Goal: Information Seeking & Learning: Find specific fact

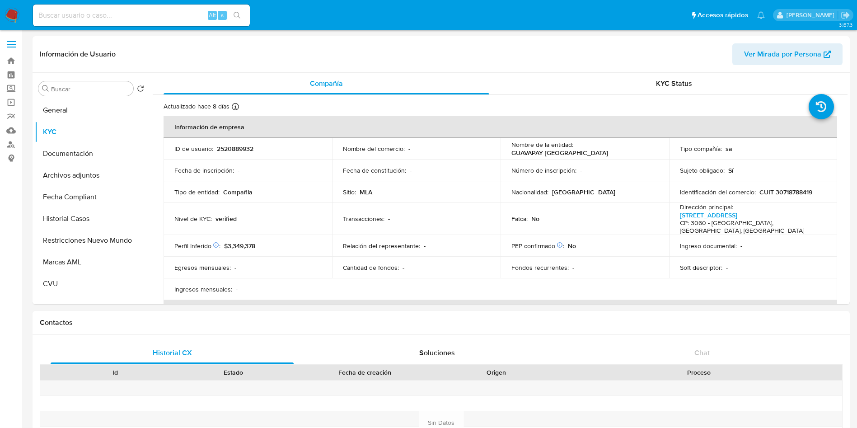
select select "50"
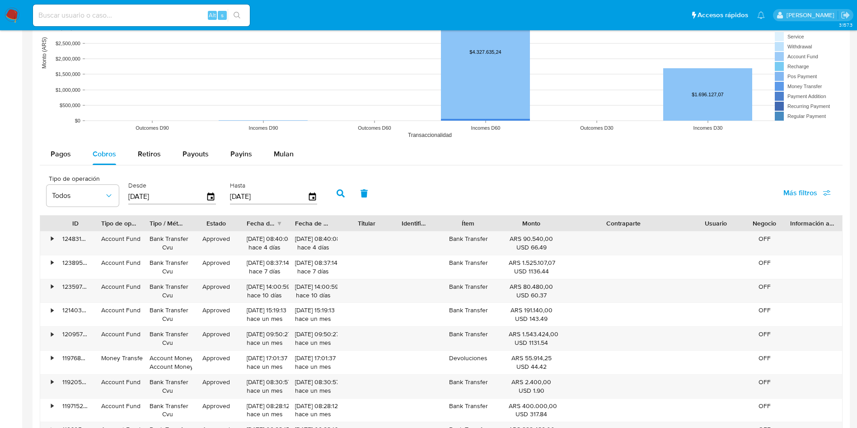
scroll to position [630, 0]
click at [127, 20] on input at bounding box center [141, 15] width 217 height 12
paste input "1146169436"
type input "1146169436"
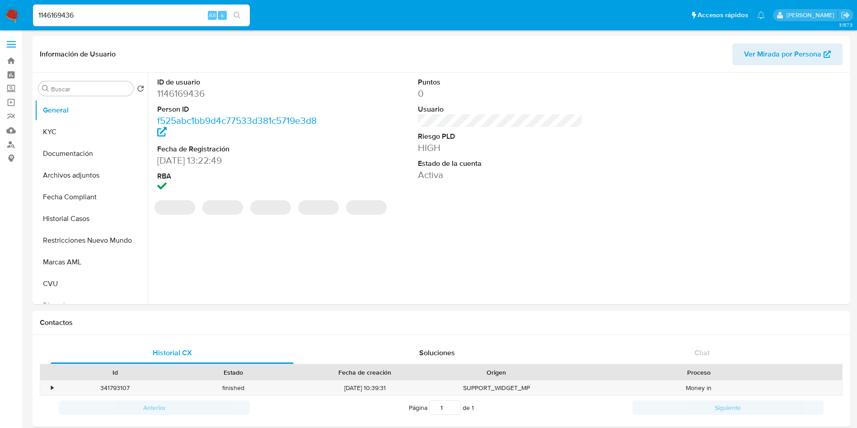
select select "10"
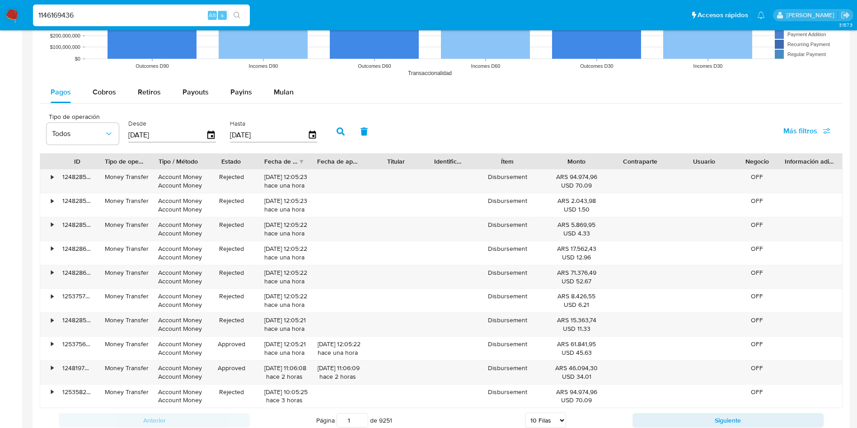
scroll to position [745, 0]
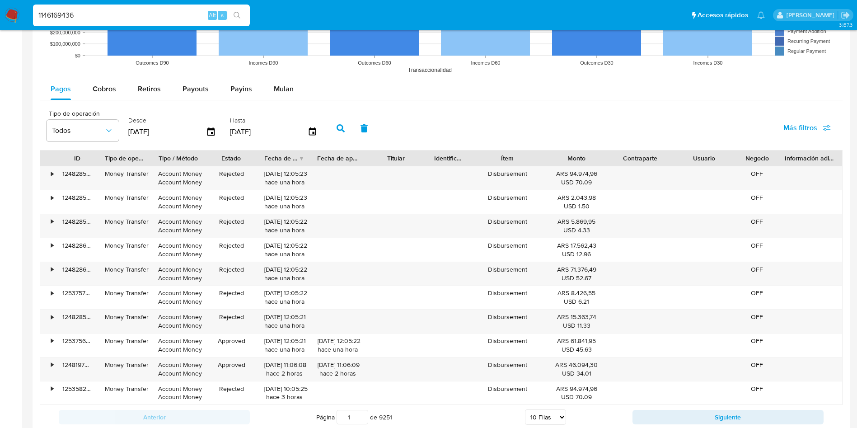
drag, startPoint x: 131, startPoint y: 13, endPoint x: 0, endPoint y: 15, distance: 130.5
click at [0, 15] on nav "Pausado Ver notificaciones 1146169436 Alt s Accesos rápidos Presiona las siguie…" at bounding box center [428, 15] width 857 height 30
paste input "2215541744"
type input "2215541744"
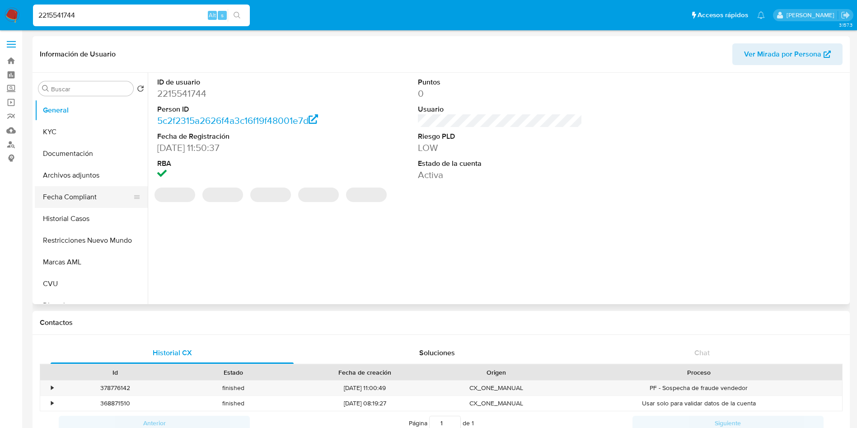
select select "10"
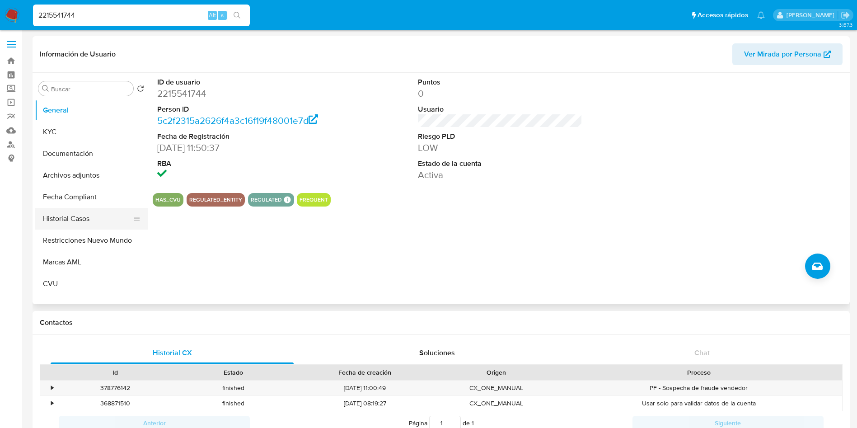
click at [74, 220] on button "Historial Casos" at bounding box center [88, 219] width 106 height 22
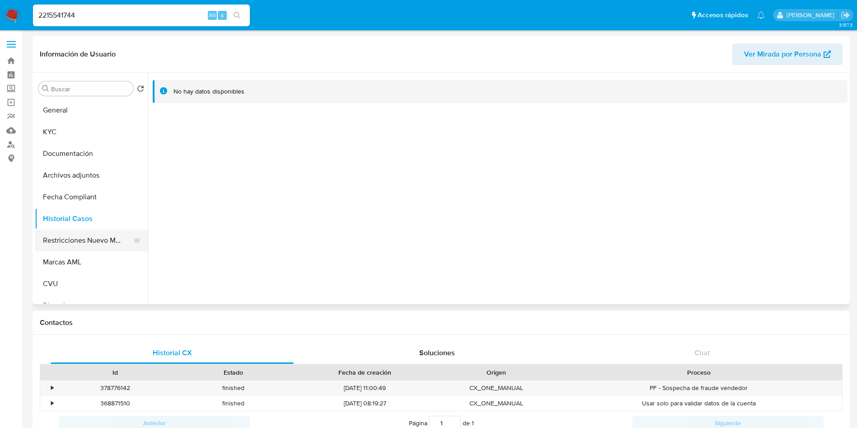
click at [86, 241] on button "Restricciones Nuevo Mundo" at bounding box center [88, 240] width 106 height 22
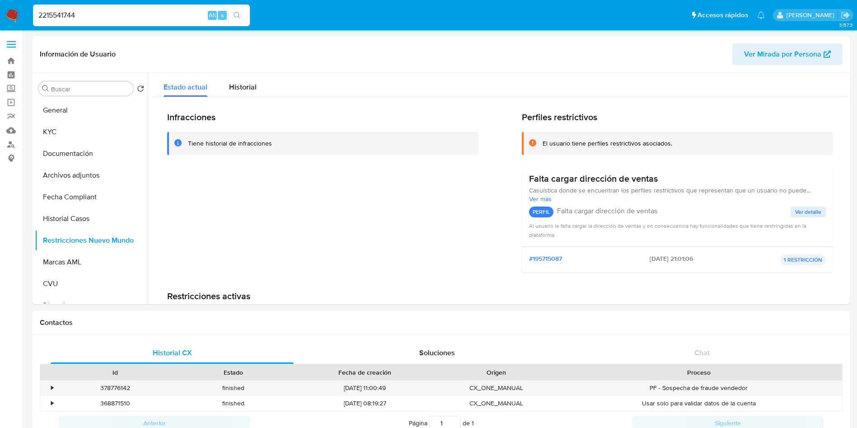
drag, startPoint x: 114, startPoint y: 19, endPoint x: 0, endPoint y: 8, distance: 114.3
click at [0, 8] on nav "Pausado Ver notificaciones 2215541744 Alt s Accesos rápidos Presiona las siguie…" at bounding box center [428, 15] width 857 height 30
paste input "51693291"
type input "251693291"
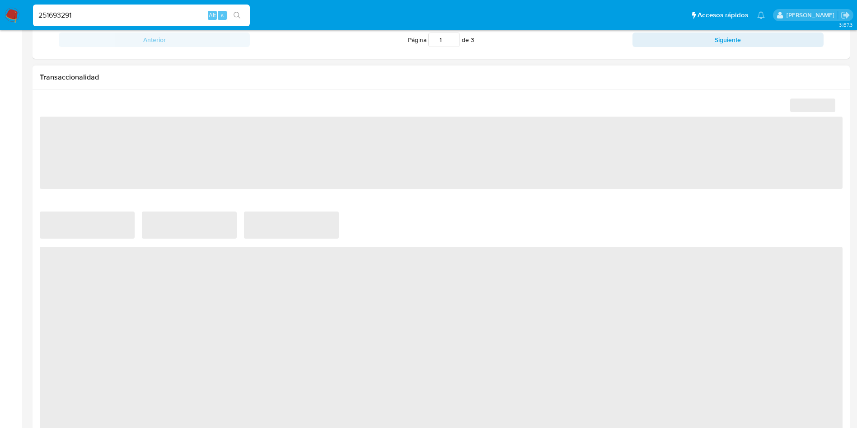
scroll to position [406, 0]
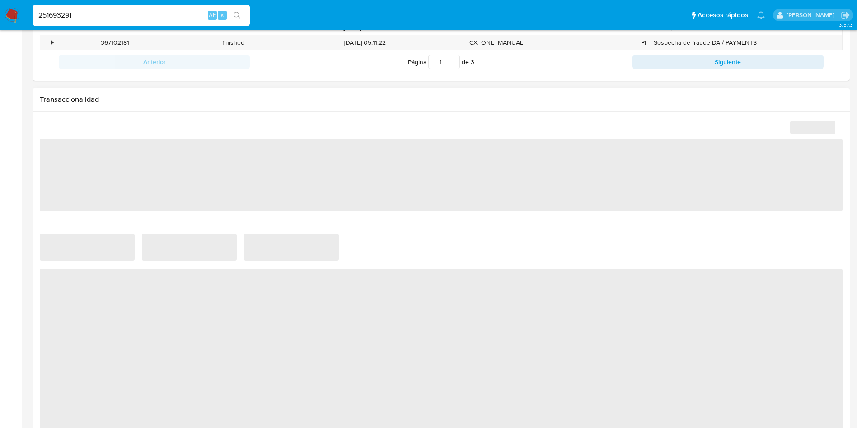
select select "10"
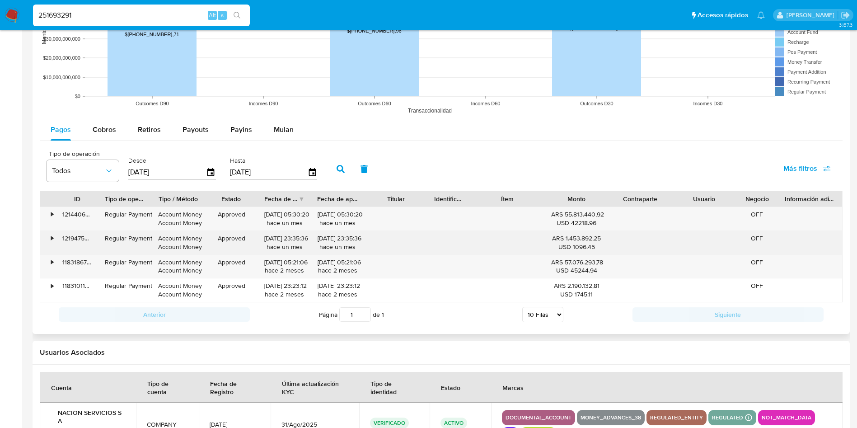
scroll to position [813, 0]
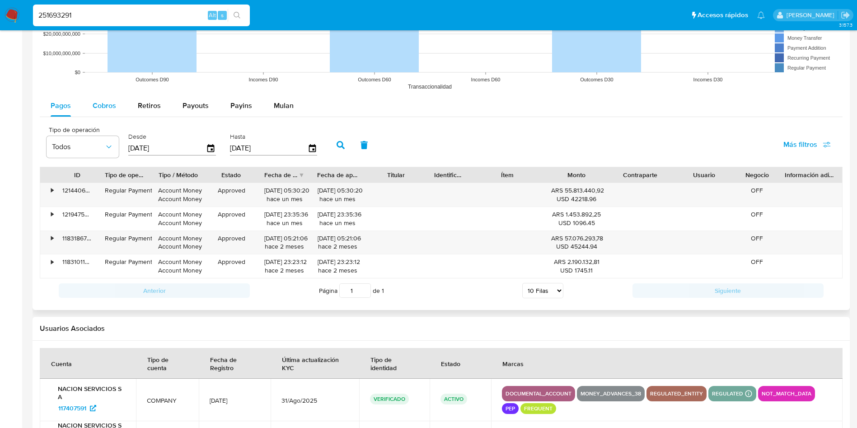
click at [106, 107] on span "Cobros" at bounding box center [104, 105] width 23 height 10
select select "10"
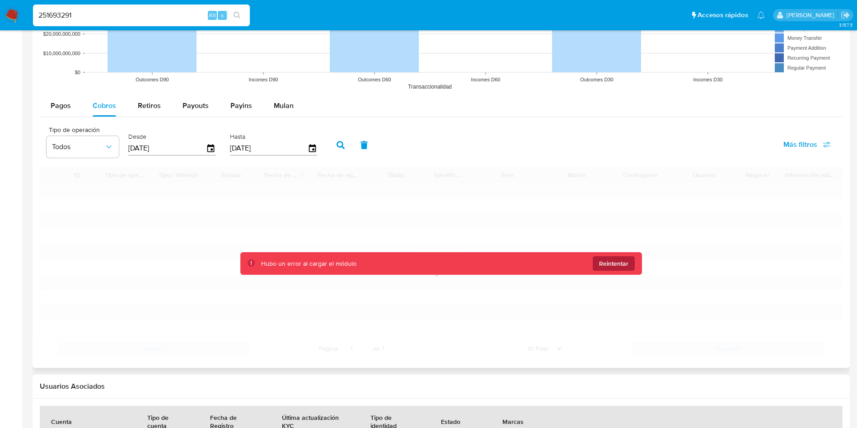
click at [603, 260] on span "Reintentar" at bounding box center [613, 263] width 29 height 14
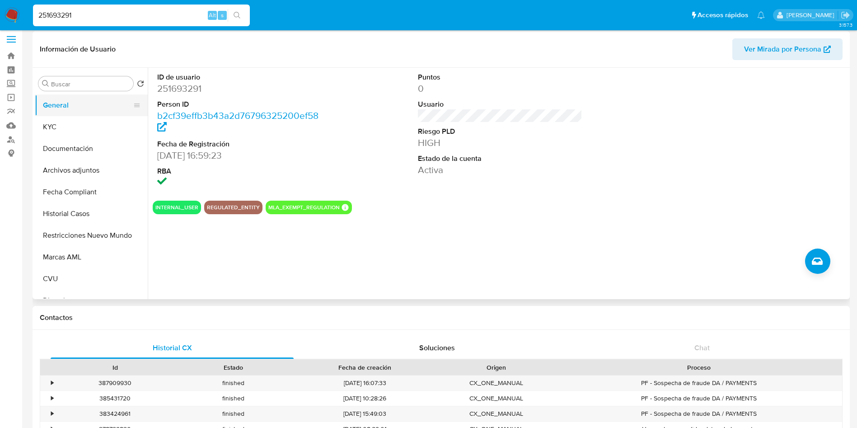
scroll to position [0, 0]
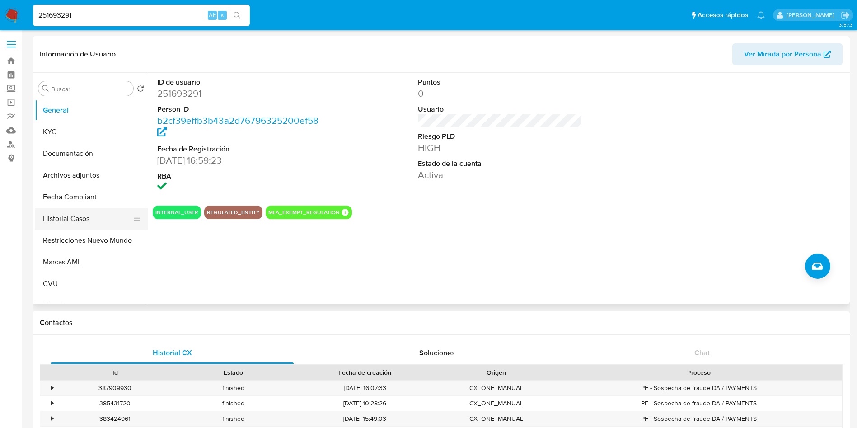
click at [72, 218] on button "Historial Casos" at bounding box center [88, 219] width 106 height 22
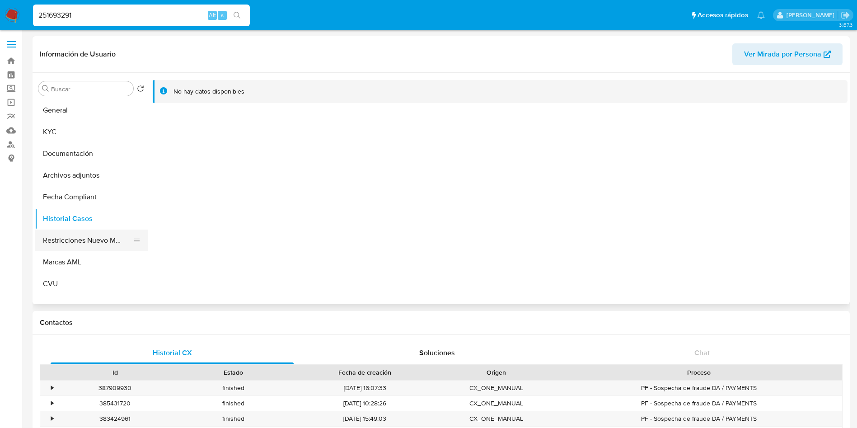
click at [93, 239] on button "Restricciones Nuevo Mundo" at bounding box center [88, 240] width 106 height 22
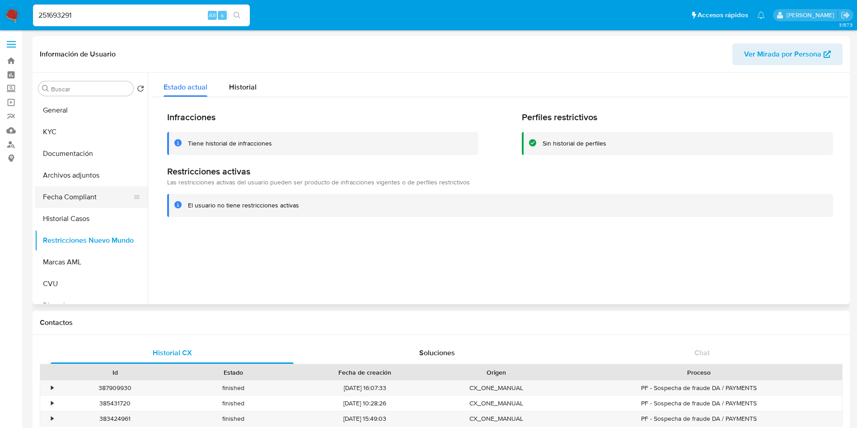
click at [85, 196] on button "Fecha Compliant" at bounding box center [88, 197] width 106 height 22
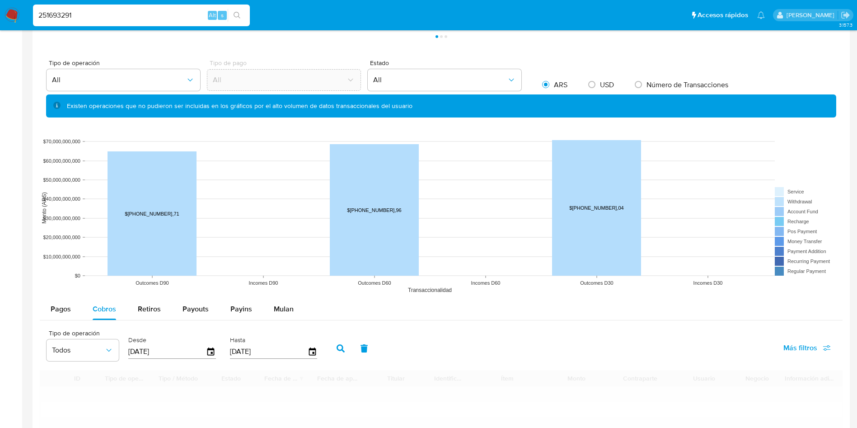
scroll to position [745, 0]
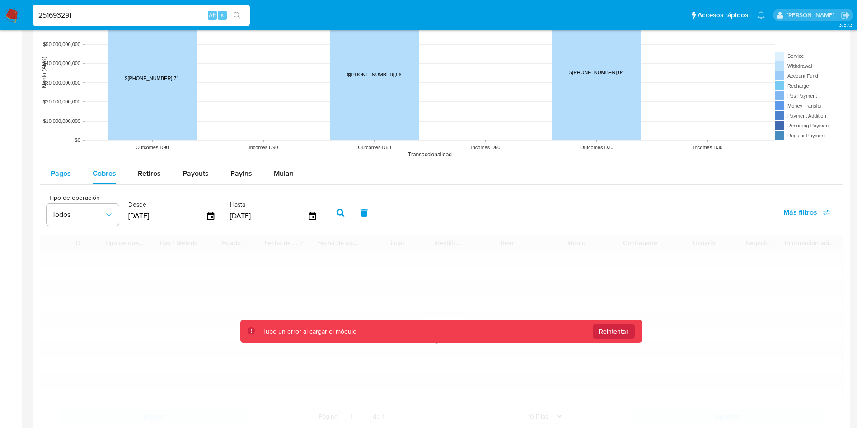
click at [58, 177] on span "Pagos" at bounding box center [61, 173] width 20 height 10
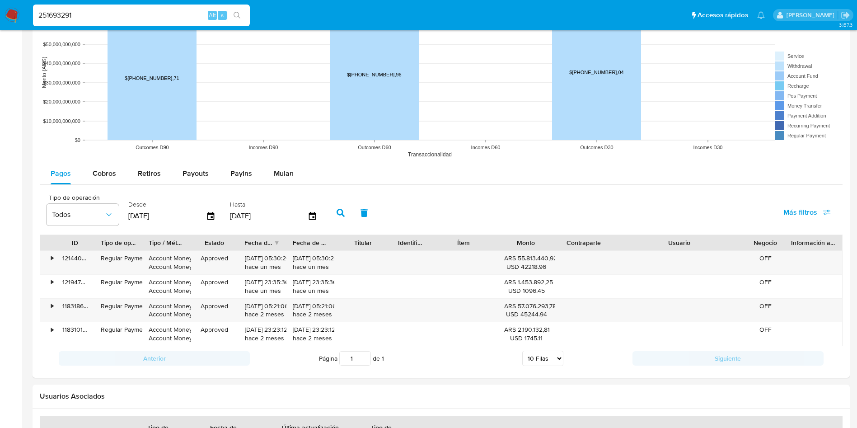
drag, startPoint x: 734, startPoint y: 238, endPoint x: 804, endPoint y: 235, distance: 70.1
click at [804, 235] on div "ID Tipo de operación Tipo / Método Estado Fecha de creación Fecha de aprobación…" at bounding box center [441, 242] width 802 height 15
click at [552, 360] on select "5 Filas 10 Filas 20 Filas 25 Filas 50 Filas 100 Filas" at bounding box center [542, 357] width 41 height 15
select select "50"
click at [522, 350] on select "5 Filas 10 Filas 20 Filas 25 Filas 50 Filas 100 Filas" at bounding box center [542, 357] width 41 height 15
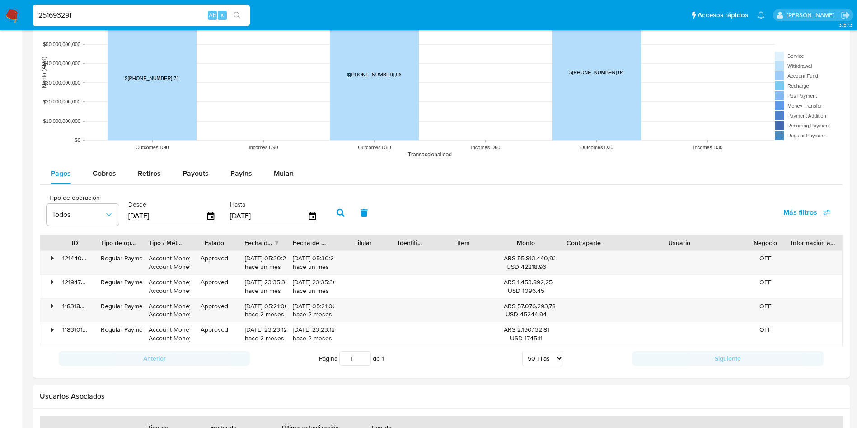
click at [142, 214] on input "[DATE]" at bounding box center [167, 216] width 78 height 14
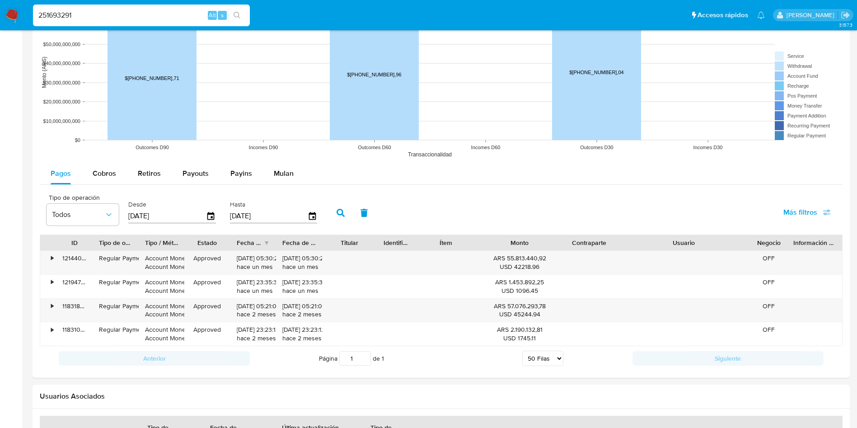
drag, startPoint x: 559, startPoint y: 246, endPoint x: 585, endPoint y: 245, distance: 26.2
click at [585, 245] on div "ID Tipo de operación Tipo / Método Estado Fecha de creación Fecha de aprobación…" at bounding box center [441, 242] width 802 height 15
type input "11/03/2025"
click at [346, 220] on button "button" at bounding box center [340, 213] width 23 height 22
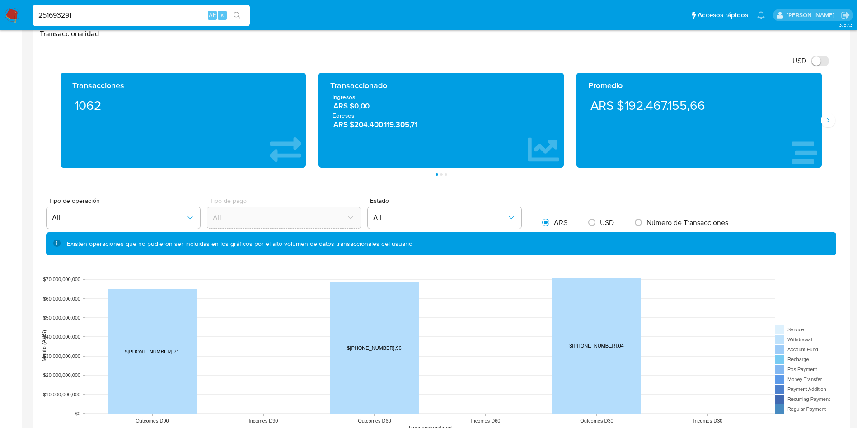
scroll to position [406, 0]
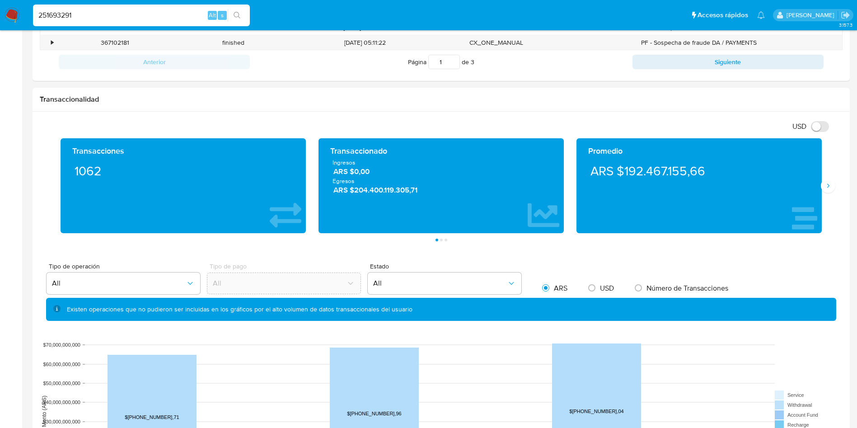
drag, startPoint x: 87, startPoint y: 19, endPoint x: 0, endPoint y: 20, distance: 87.2
click at [0, 20] on nav "Pausado Ver notificaciones 251693291 Alt s Accesos rápidos Presiona las siguien…" at bounding box center [428, 15] width 857 height 30
paste input "1833718796"
type input "1833718796"
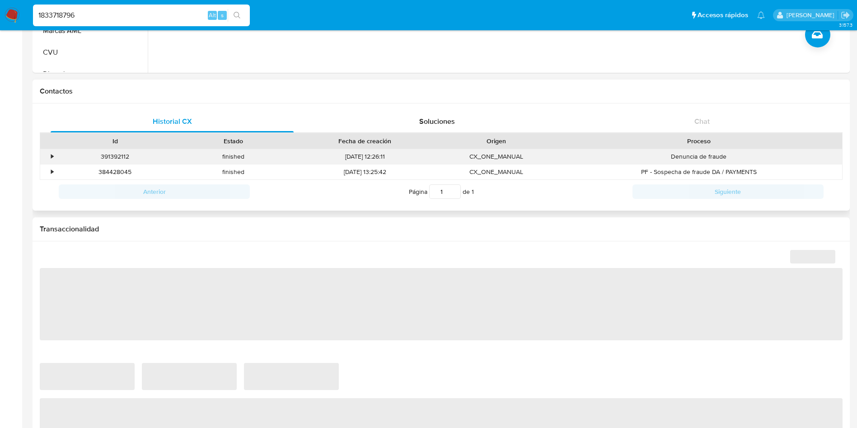
scroll to position [339, 0]
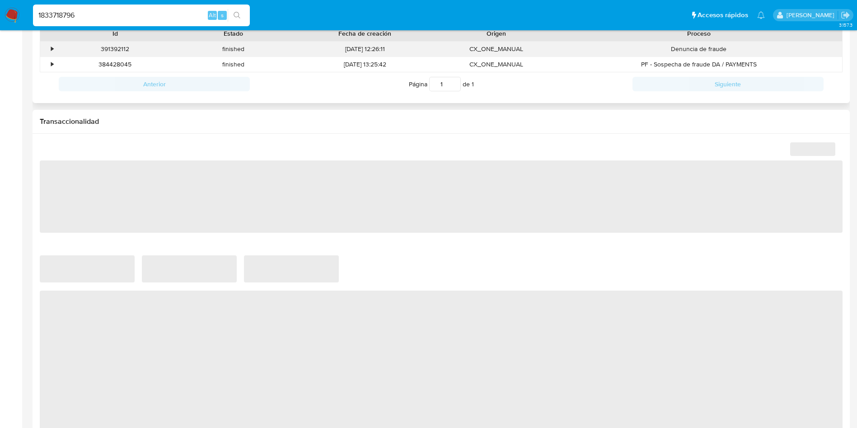
select select "10"
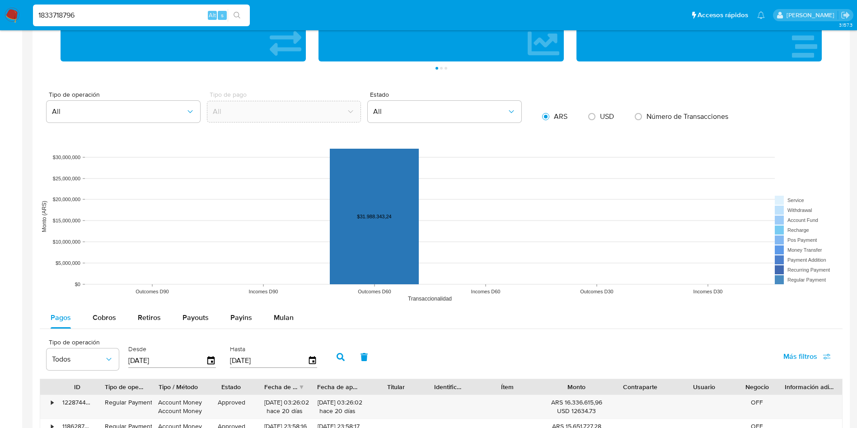
scroll to position [677, 0]
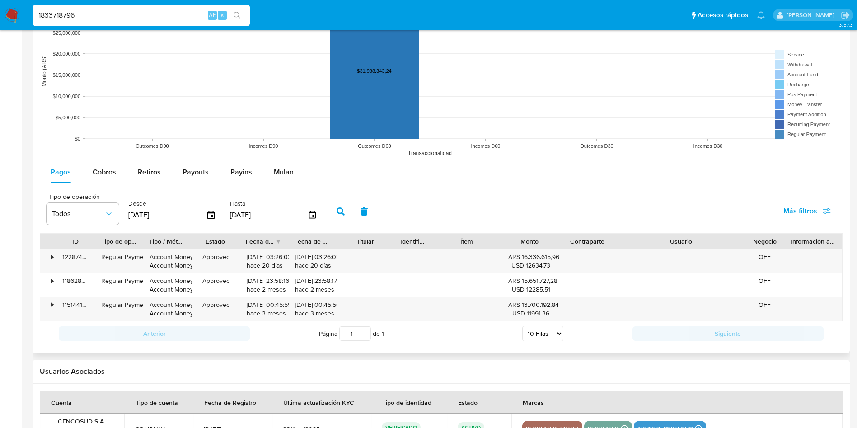
drag, startPoint x: 728, startPoint y: 238, endPoint x: 795, endPoint y: 238, distance: 66.4
click at [795, 238] on div "ID Tipo de operación Tipo / Método Estado Fecha de creación Fecha de aprobación…" at bounding box center [441, 240] width 802 height 15
drag, startPoint x: 7, startPoint y: 14, endPoint x: 0, endPoint y: 15, distance: 7.3
click at [0, 15] on nav "Pausado Ver notificaciones 1833718796 Alt s Accesos rápidos Presiona las siguie…" at bounding box center [428, 15] width 857 height 30
paste input "14616943"
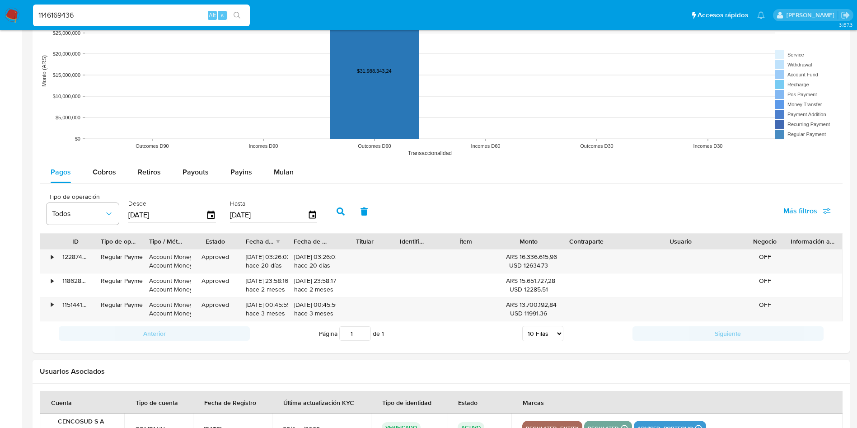
type input "1146169436"
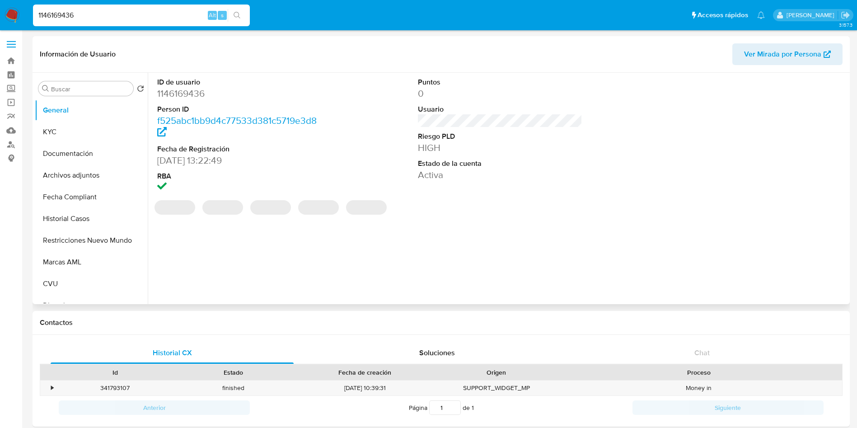
select select "10"
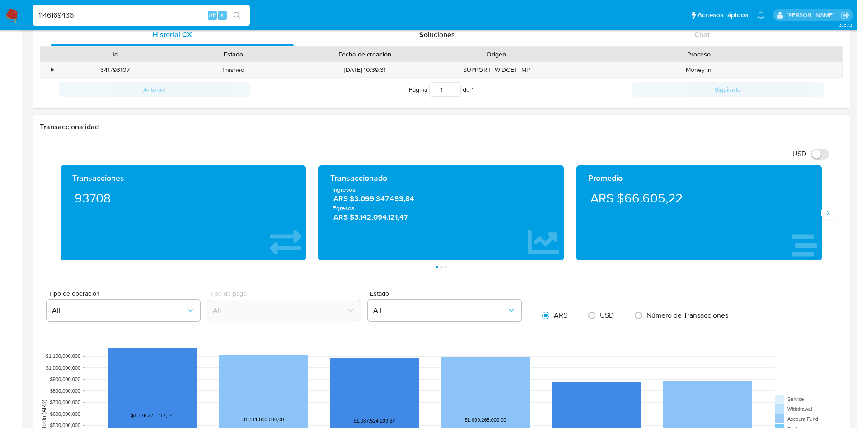
scroll to position [339, 0]
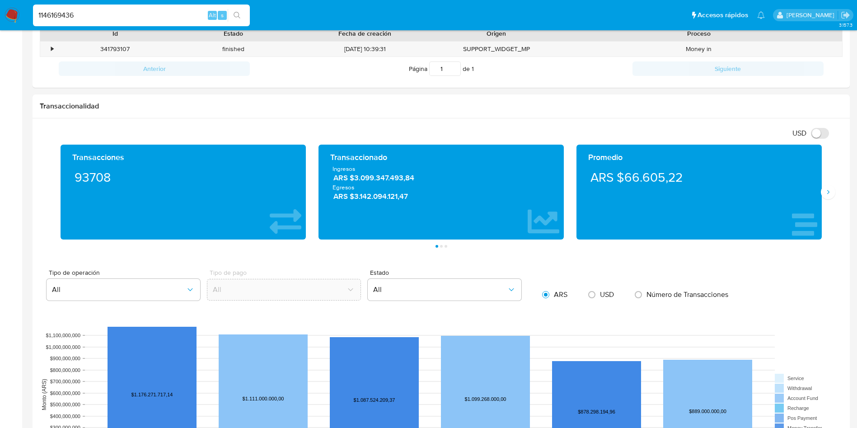
drag, startPoint x: 113, startPoint y: 14, endPoint x: 0, endPoint y: -17, distance: 117.1
click at [0, 0] on html "Pausado Ver notificaciones 1146169436 Alt s Accesos rápidos Presiona las siguie…" at bounding box center [428, 321] width 857 height 1320
paste input "386208605"
type input "386208605"
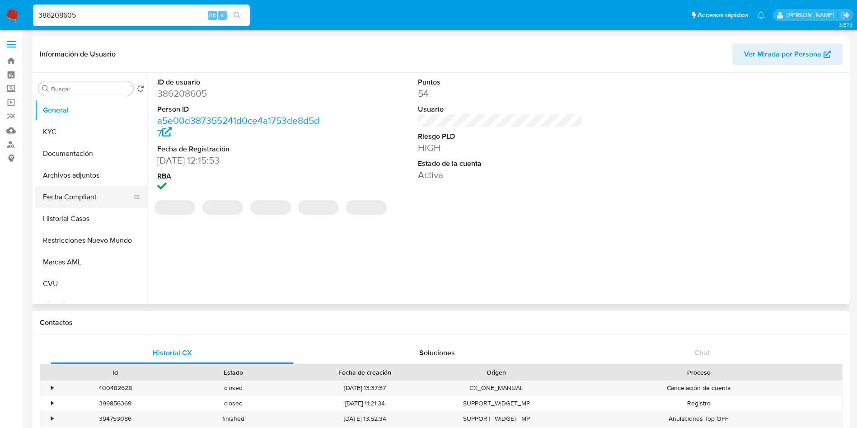
select select "10"
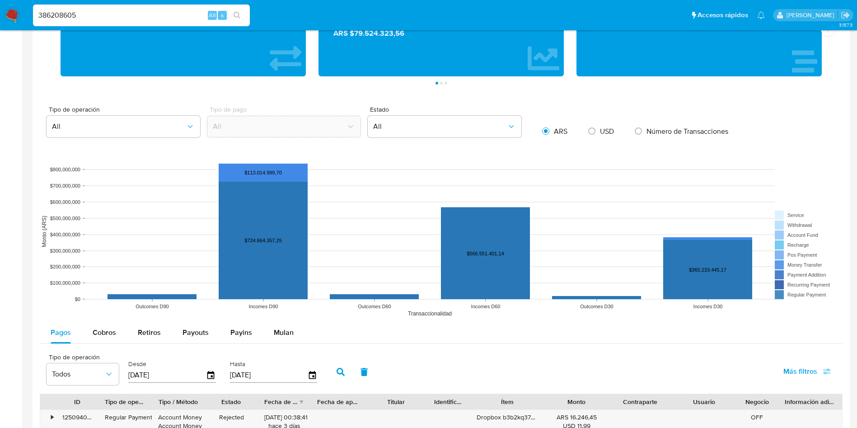
scroll to position [542, 0]
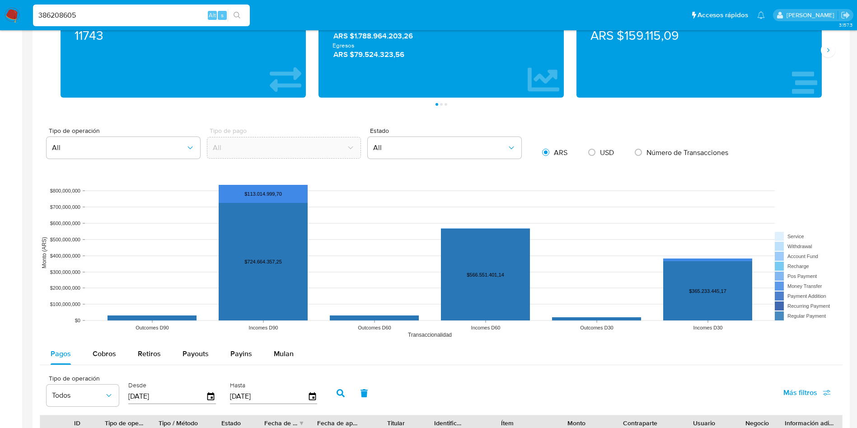
drag, startPoint x: 131, startPoint y: 10, endPoint x: 0, endPoint y: 12, distance: 131.0
click at [0, 12] on nav "Pausado Ver notificaciones 386208605 Alt s Accesos rápidos Presiona las siguien…" at bounding box center [428, 15] width 857 height 30
paste input "1102614366"
type input "1102614366"
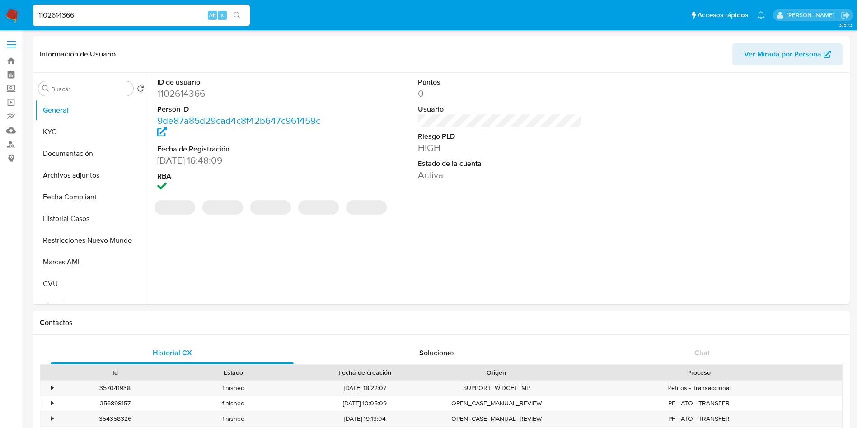
select select "10"
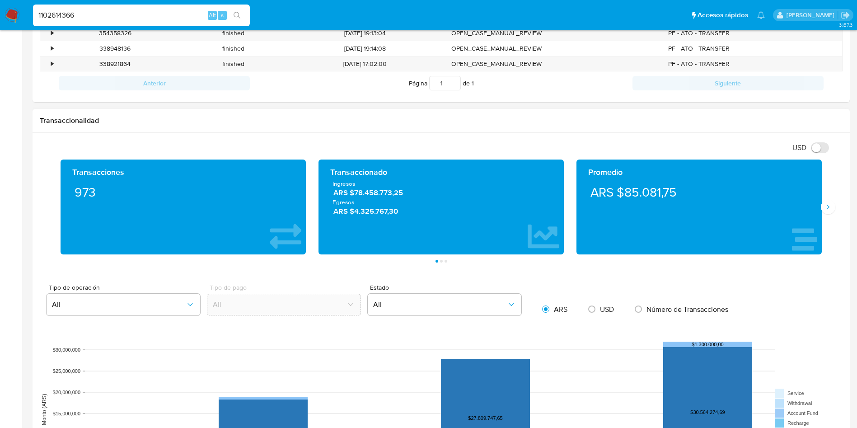
scroll to position [406, 0]
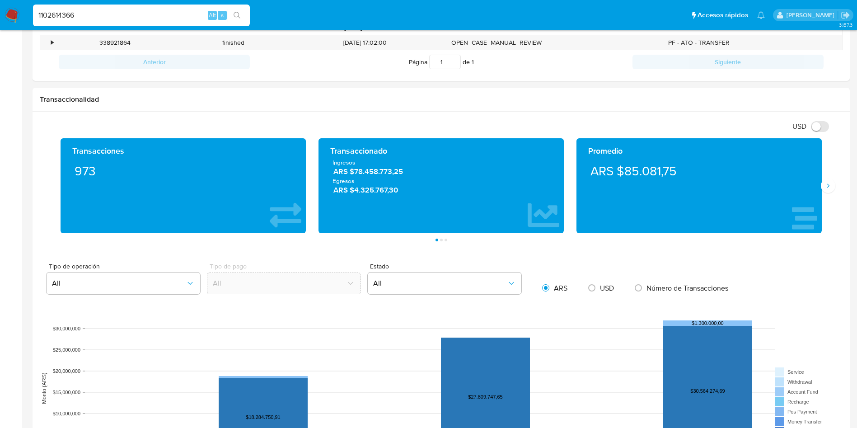
drag, startPoint x: 101, startPoint y: 12, endPoint x: 0, endPoint y: 22, distance: 101.6
click at [0, 22] on nav "Pausado Ver notificaciones 1102614366 Alt s Accesos rápidos Presiona las siguie…" at bounding box center [428, 15] width 857 height 30
paste input "518802521"
type input "1518802521"
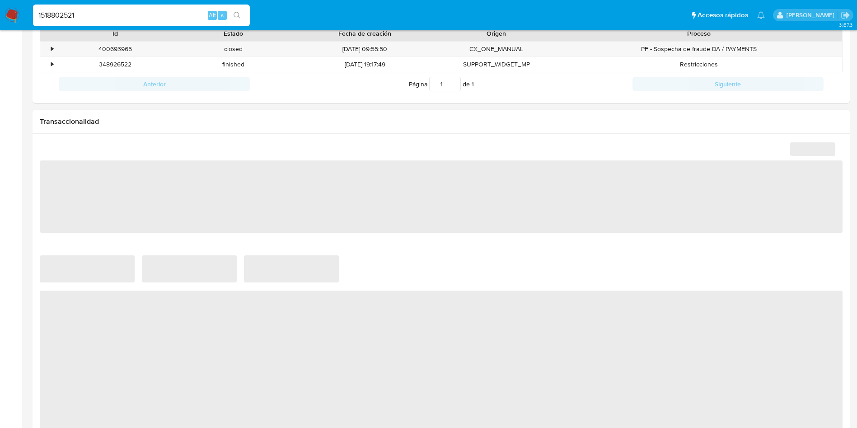
select select "10"
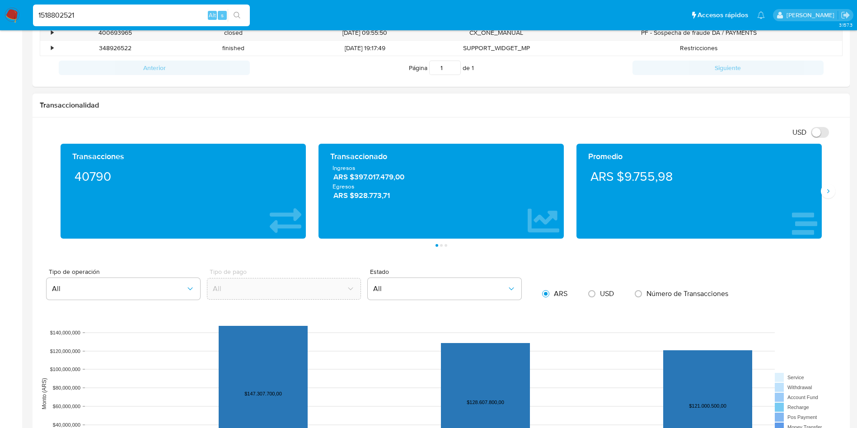
scroll to position [339, 0]
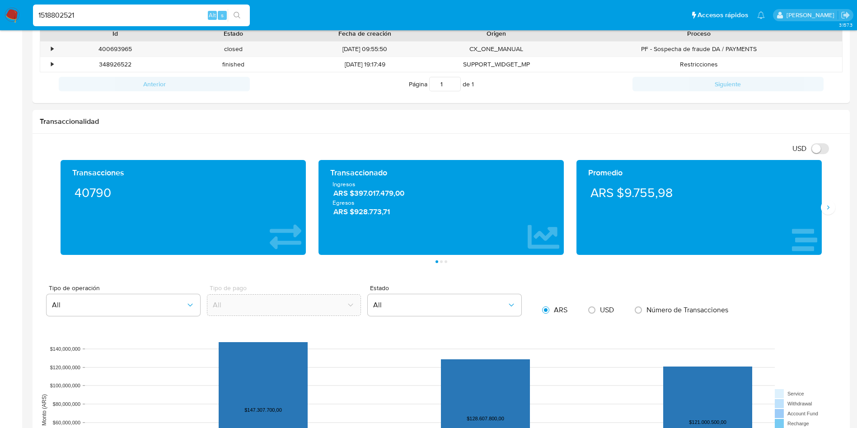
drag, startPoint x: 155, startPoint y: 15, endPoint x: 0, endPoint y: 16, distance: 155.3
click at [0, 16] on nav "Pausado Ver notificaciones 1518802521 Alt s Accesos rápidos Presiona las siguie…" at bounding box center [428, 15] width 857 height 30
paste input "2215541744"
type input "2215541744"
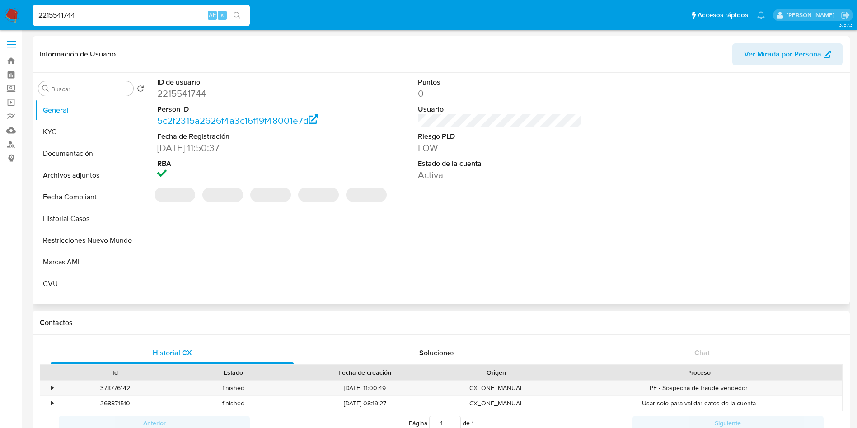
select select "10"
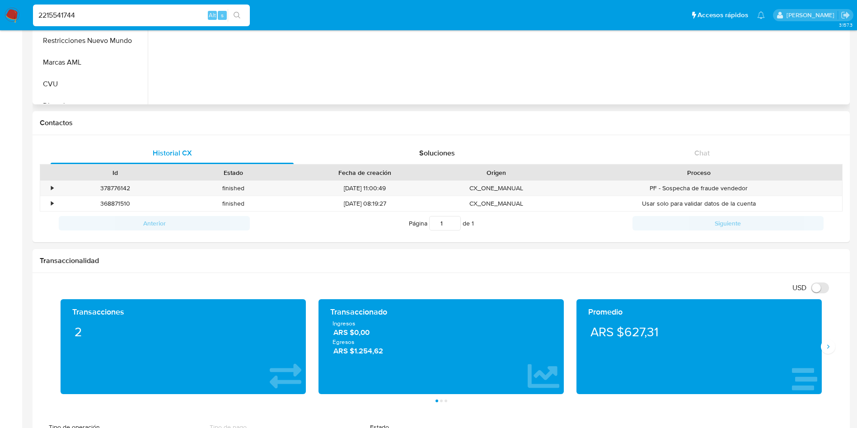
scroll to position [203, 0]
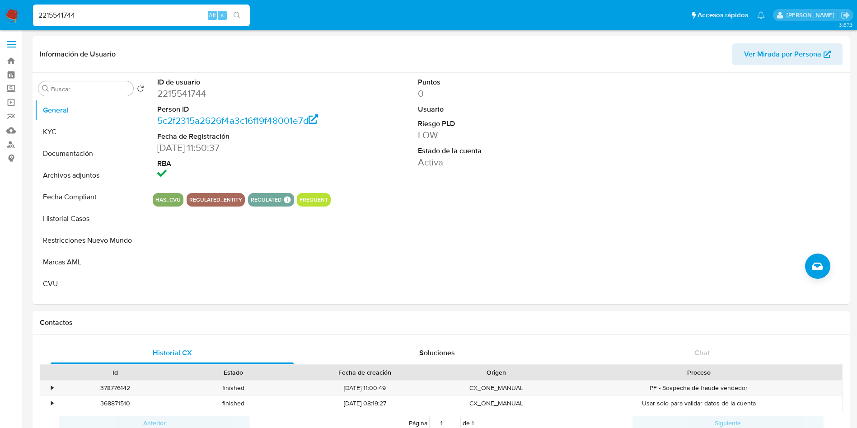
select select "10"
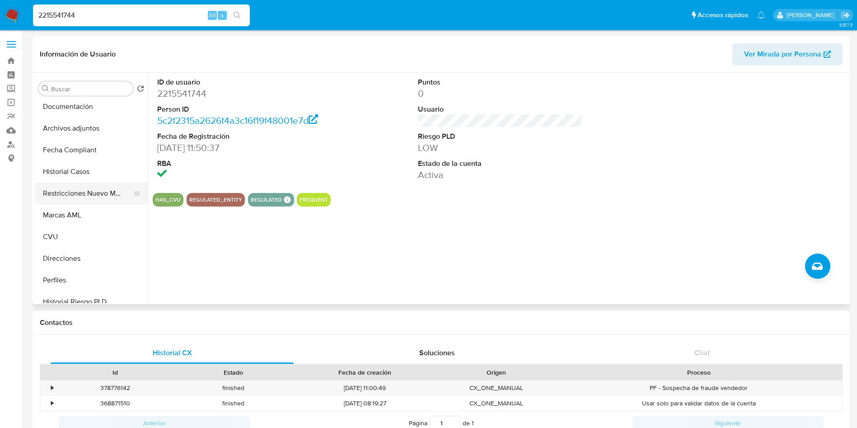
scroll to position [68, 0]
click at [84, 146] on button "Historial Casos" at bounding box center [88, 151] width 106 height 22
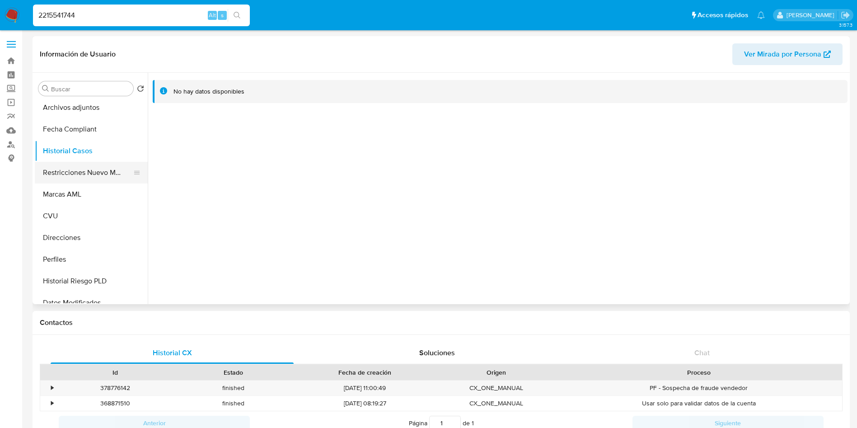
click at [84, 171] on button "Restricciones Nuevo Mundo" at bounding box center [88, 173] width 106 height 22
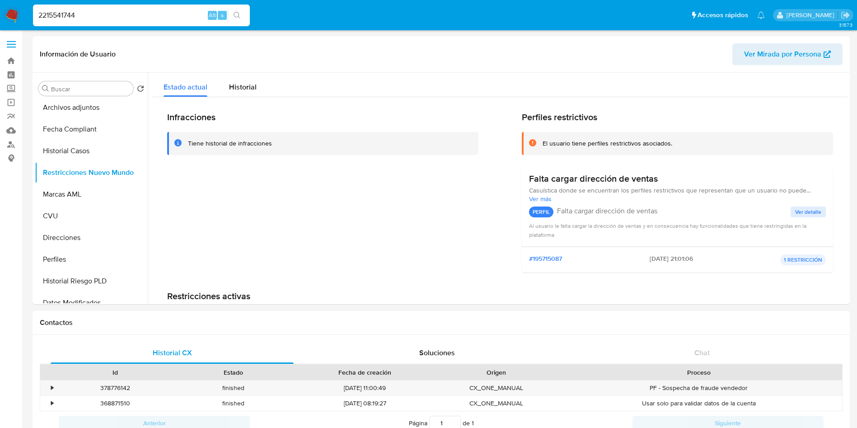
drag, startPoint x: 86, startPoint y: 16, endPoint x: 0, endPoint y: 0, distance: 87.8
click at [0, 0] on nav "Pausado Ver notificaciones 2215541744 Alt s Accesos rápidos Presiona las siguie…" at bounding box center [428, 15] width 857 height 30
paste input "45869433"
type input "458694334"
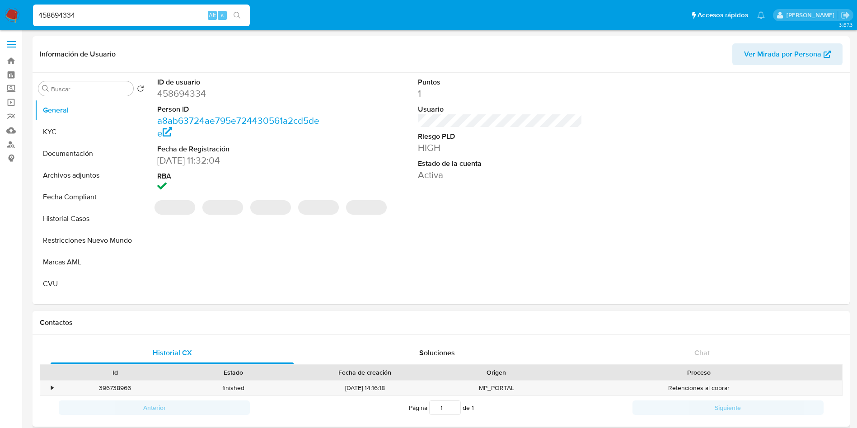
select select "10"
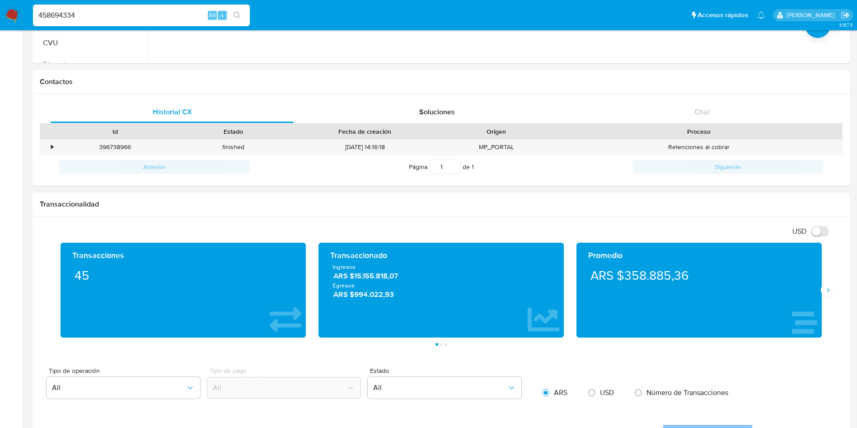
scroll to position [271, 0]
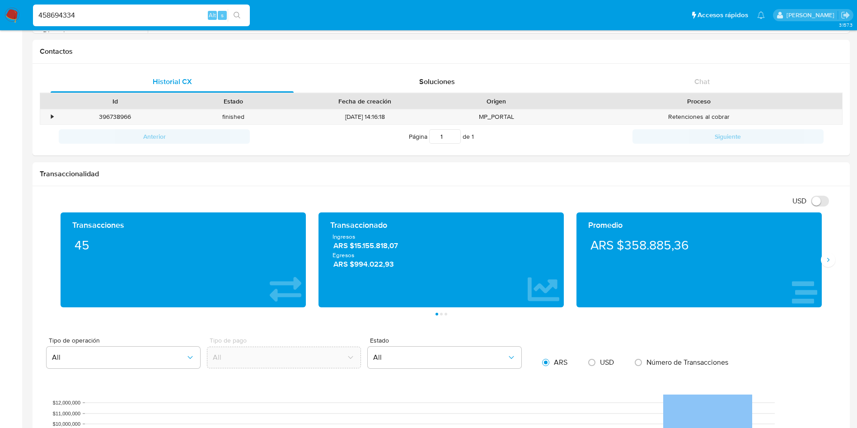
drag, startPoint x: 116, startPoint y: 19, endPoint x: 0, endPoint y: 14, distance: 115.7
click at [0, 14] on nav "Pausado Ver notificaciones 458694334 Alt s Accesos rápidos Presiona las siguien…" at bounding box center [428, 15] width 857 height 30
paste input "378734609"
type input "378734609"
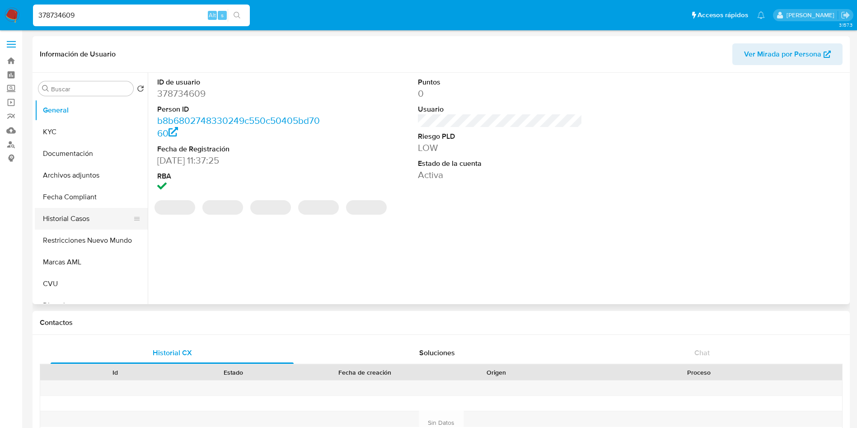
select select "10"
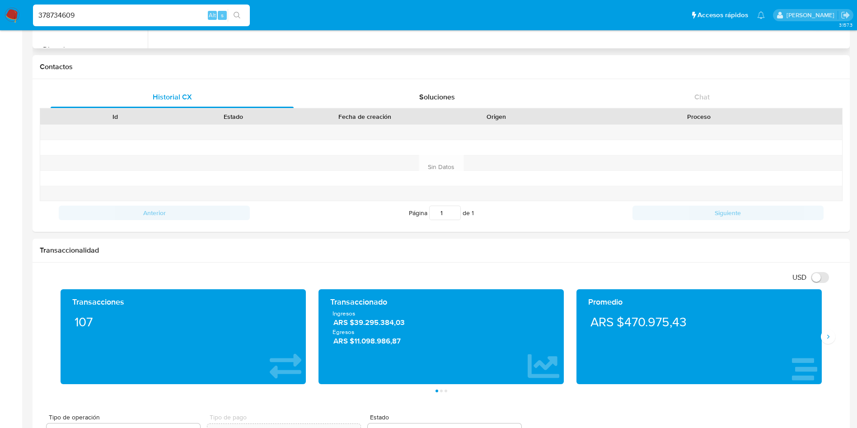
scroll to position [339, 0]
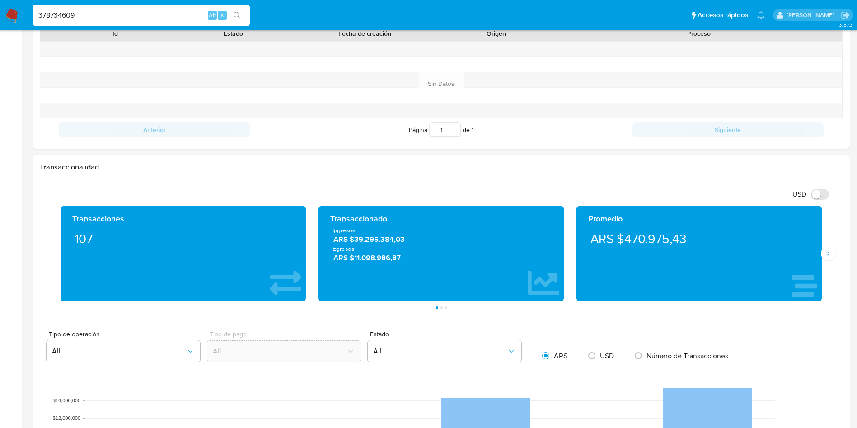
drag, startPoint x: 132, startPoint y: 14, endPoint x: 0, endPoint y: -8, distance: 134.1
click at [0, 0] on html "Pausado Ver notificaciones 378734609 Alt s Accesos rápidos Presiona las siguien…" at bounding box center [428, 366] width 857 height 1411
paste input "539268233"
type input "539268233"
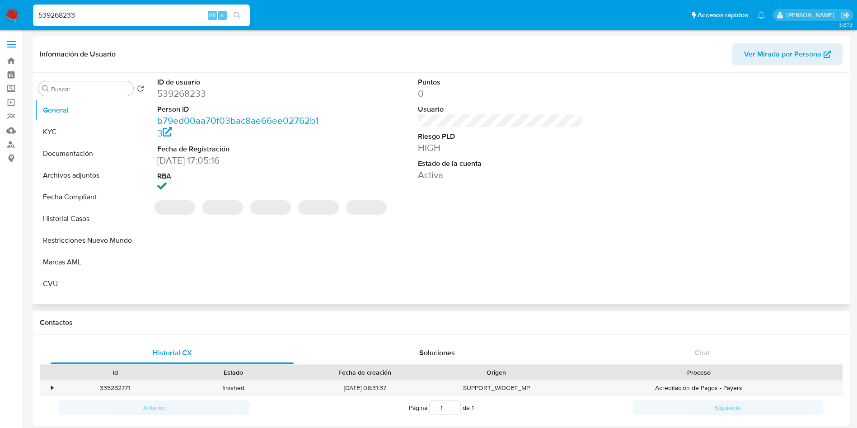
select select "10"
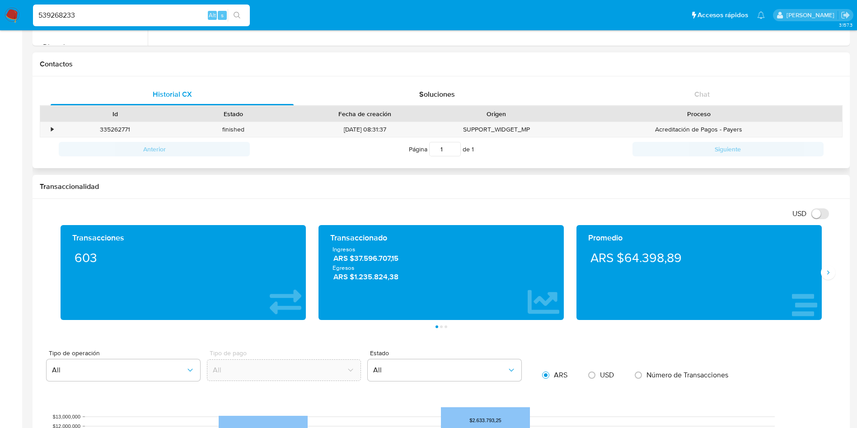
scroll to position [271, 0]
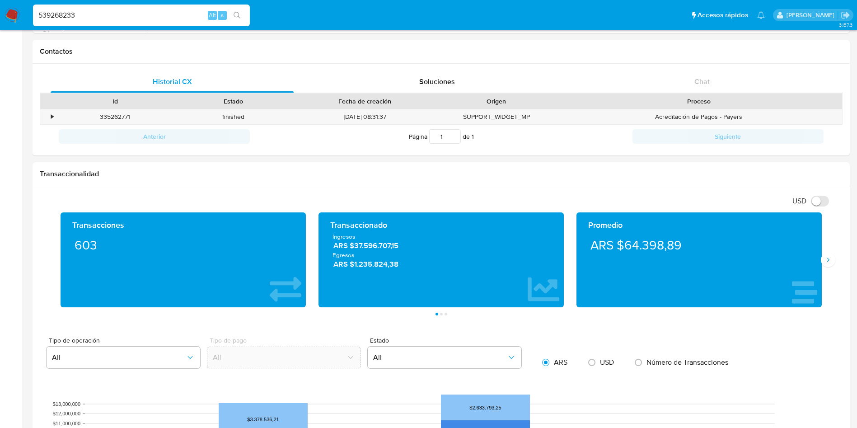
drag, startPoint x: 94, startPoint y: 16, endPoint x: 0, endPoint y: 14, distance: 94.4
click at [0, 14] on nav "Pausado Ver notificaciones 539268233 Alt s Accesos rápidos Presiona las siguien…" at bounding box center [428, 15] width 857 height 30
paste input "799084579"
type input "799084579"
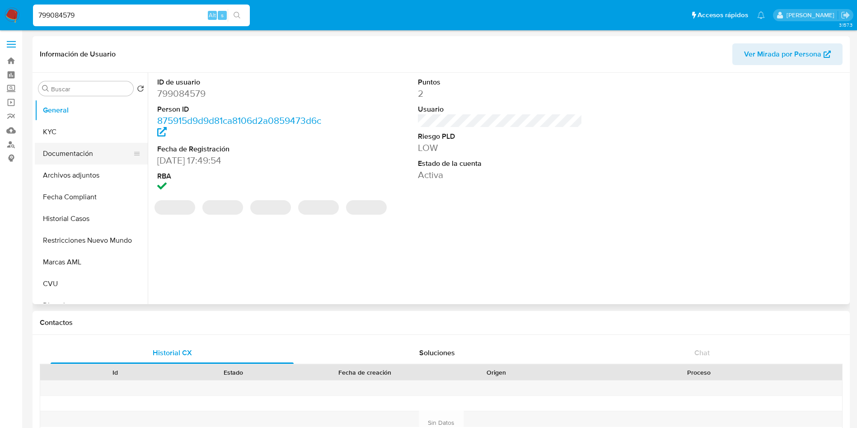
select select "10"
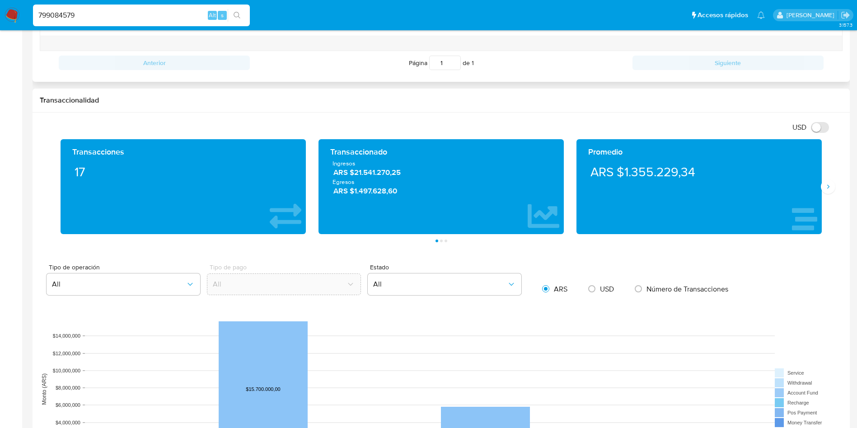
scroll to position [406, 0]
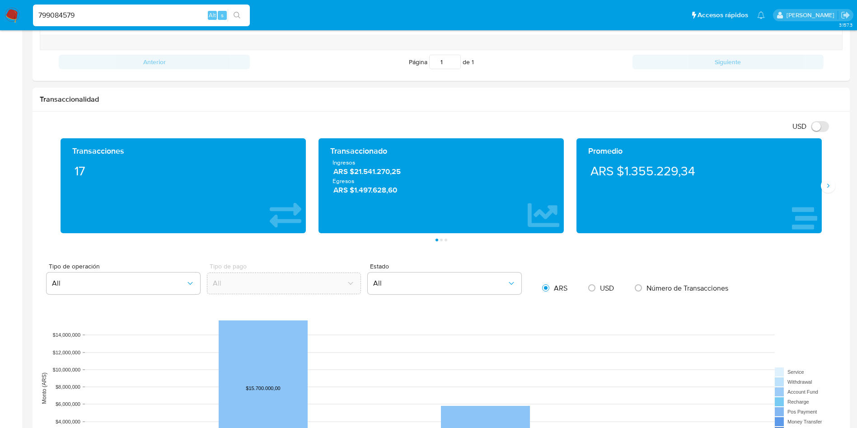
drag, startPoint x: 121, startPoint y: 18, endPoint x: 0, endPoint y: 9, distance: 121.8
click at [0, 9] on nav "Pausado Ver notificaciones 799084579 Alt s Accesos rápidos Presiona las siguien…" at bounding box center [428, 15] width 857 height 30
paste input "1377943368"
type input "1377943368"
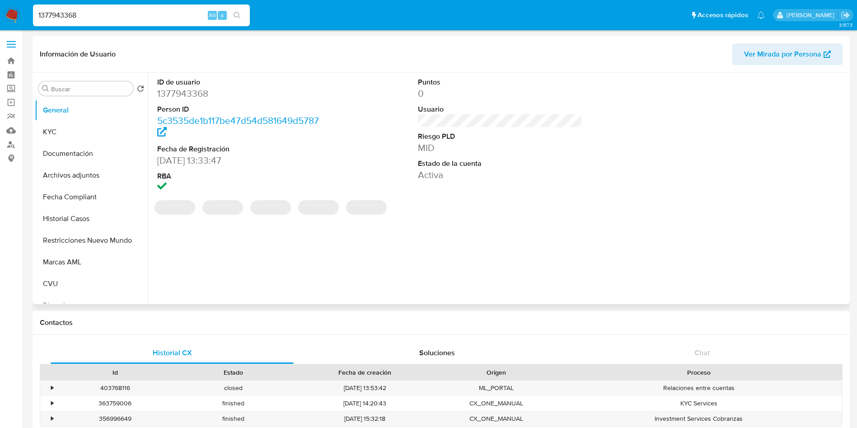
select select "10"
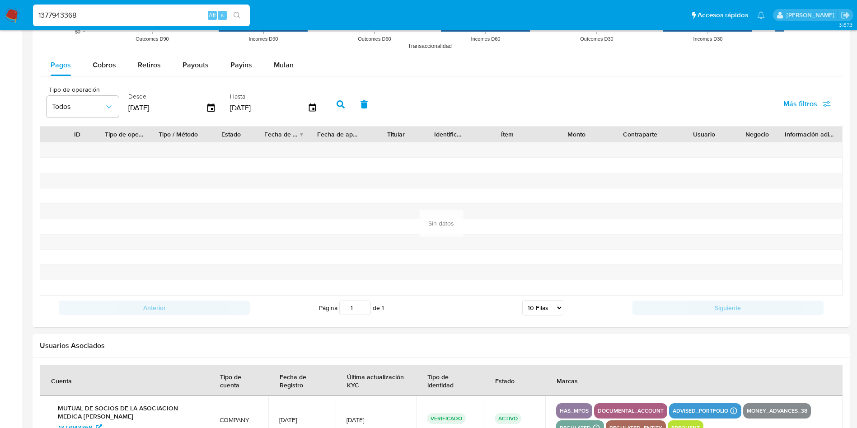
scroll to position [749, 0]
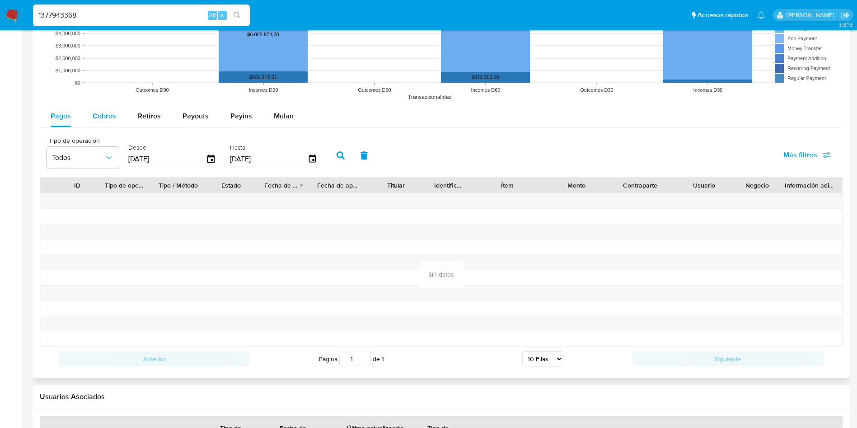
click at [93, 110] on div "Cobros" at bounding box center [104, 116] width 23 height 22
select select "10"
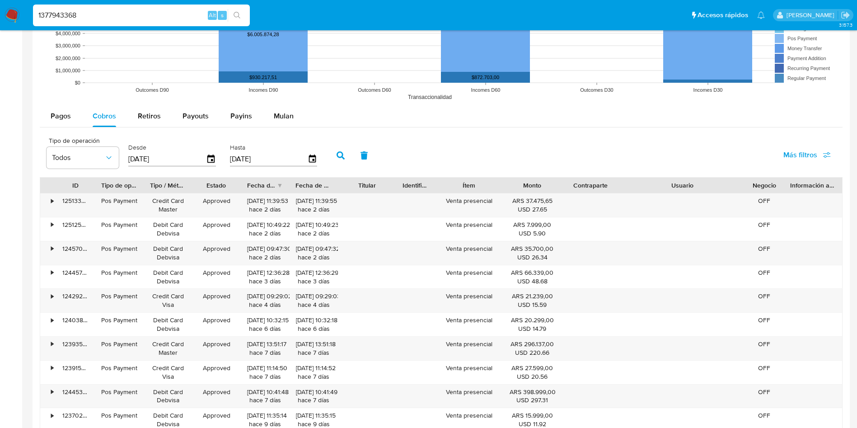
drag, startPoint x: 737, startPoint y: 181, endPoint x: 798, endPoint y: 180, distance: 61.4
click at [798, 180] on div "ID Tipo de operación Tipo / Método Estado Fecha de creación Fecha de aprobación…" at bounding box center [441, 184] width 802 height 15
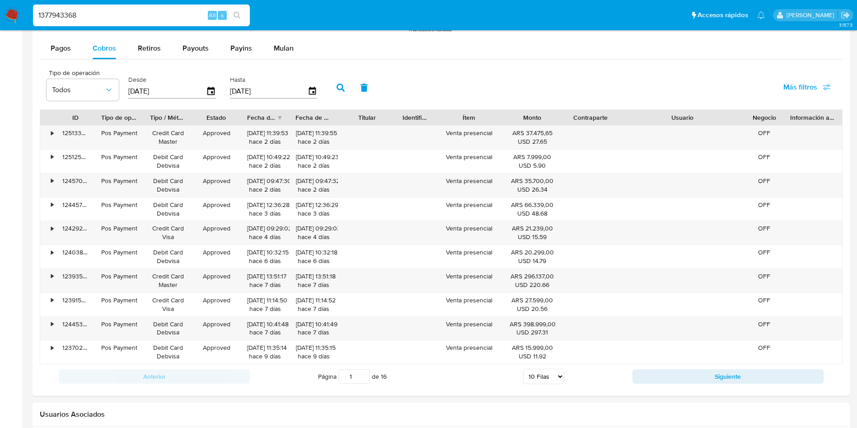
drag, startPoint x: 139, startPoint y: 14, endPoint x: 7, endPoint y: 19, distance: 131.5
click at [0, 14] on nav "Pausado Ver notificaciones 1377943368 Alt s Accesos rápidos Presiona las siguie…" at bounding box center [428, 15] width 857 height 30
paste input "146169436"
type input "1146169436"
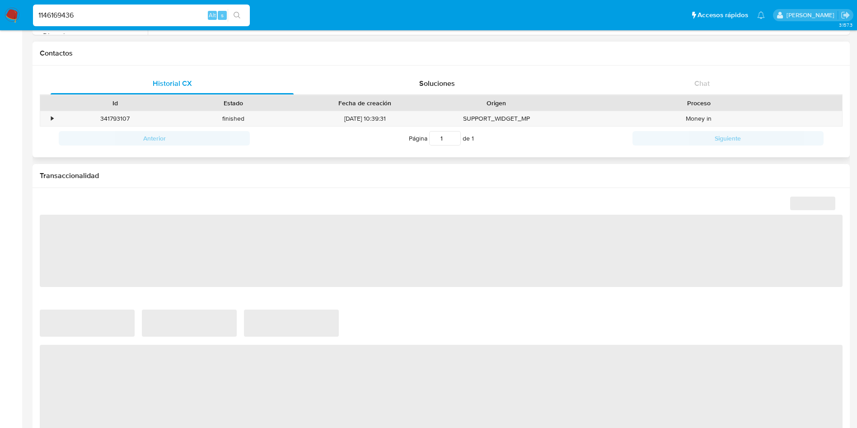
scroll to position [271, 0]
select select "10"
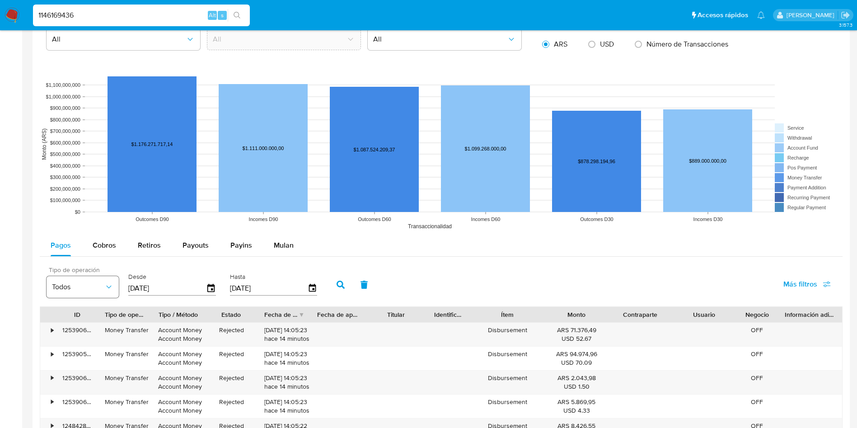
scroll to position [610, 0]
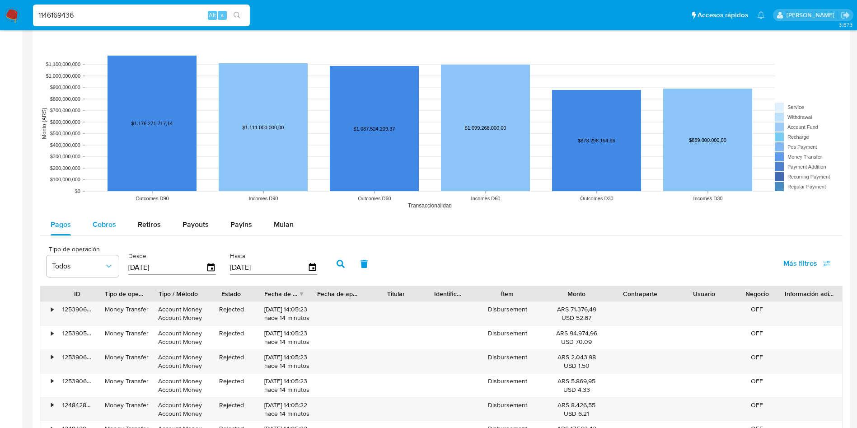
click at [102, 219] on span "Cobros" at bounding box center [104, 224] width 23 height 10
select select "10"
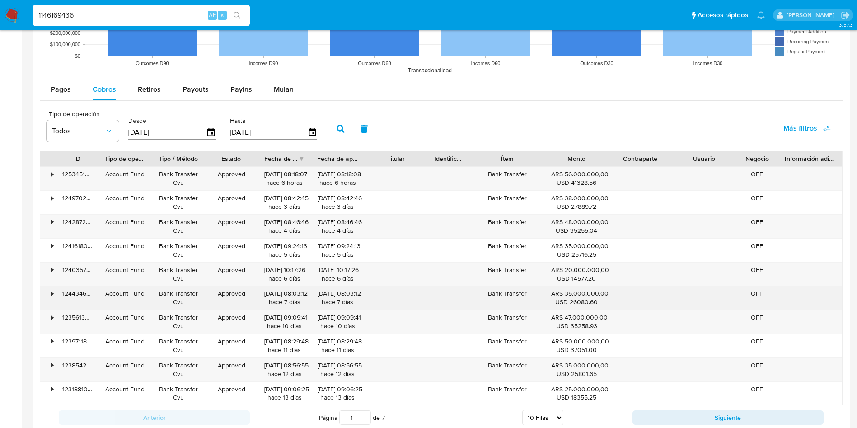
scroll to position [745, 0]
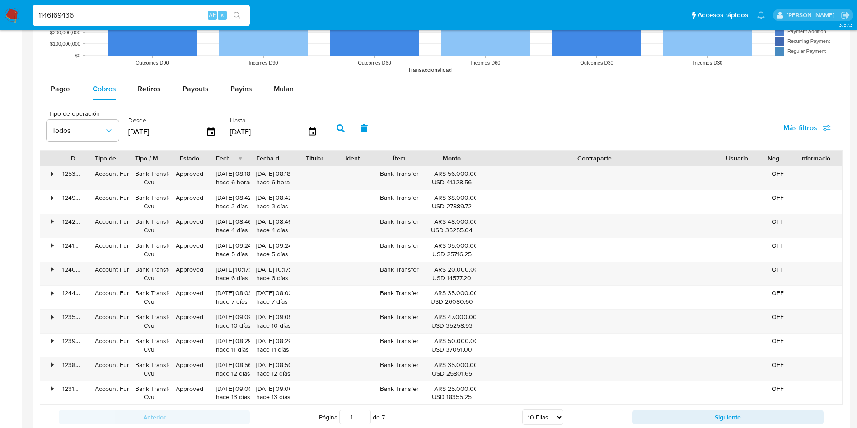
drag, startPoint x: 671, startPoint y: 159, endPoint x: 844, endPoint y: 143, distance: 174.2
click at [844, 143] on div at bounding box center [441, 74] width 817 height 724
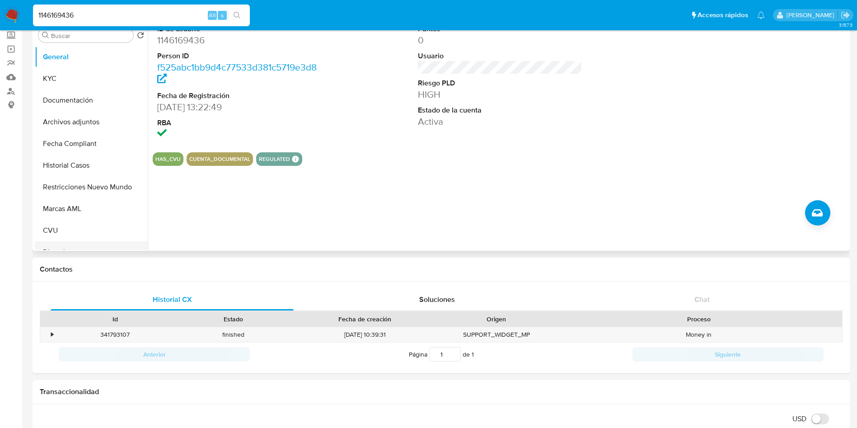
scroll to position [0, 0]
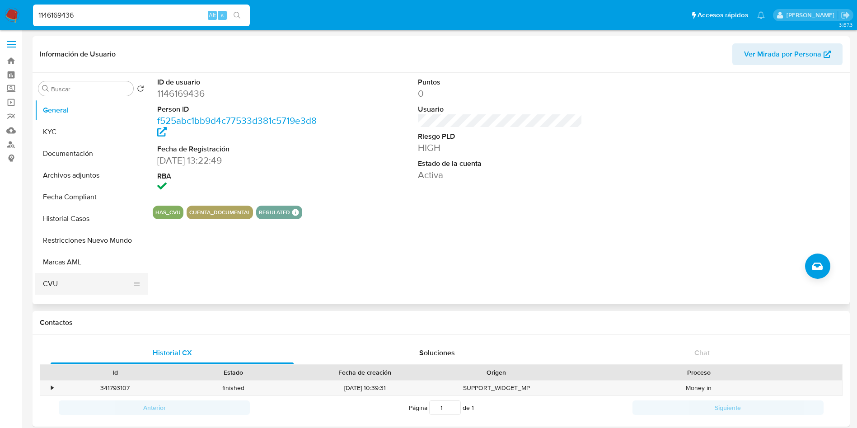
click at [79, 286] on button "CVU" at bounding box center [88, 284] width 106 height 22
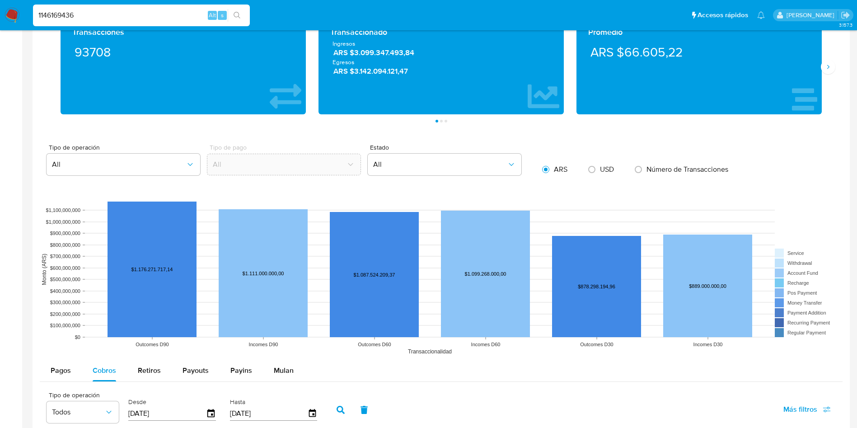
scroll to position [474, 0]
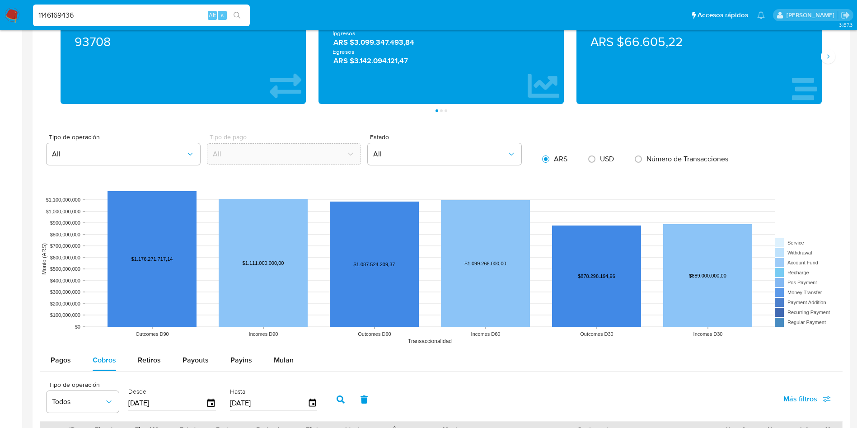
drag, startPoint x: 120, startPoint y: 15, endPoint x: 0, endPoint y: 28, distance: 120.4
click at [0, 28] on nav "Pausado Ver notificaciones 1146169436 Alt s Accesos rápidos Presiona las siguie…" at bounding box center [428, 15] width 857 height 30
paste input "83371879"
type input "1833718796"
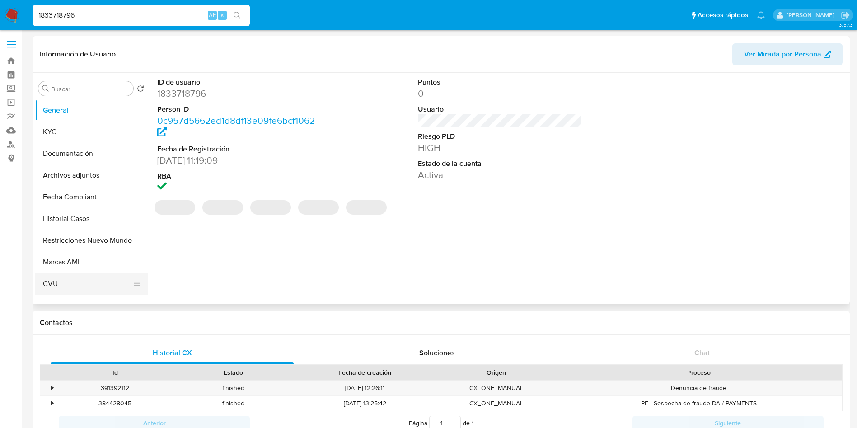
click at [65, 284] on button "CVU" at bounding box center [88, 284] width 106 height 22
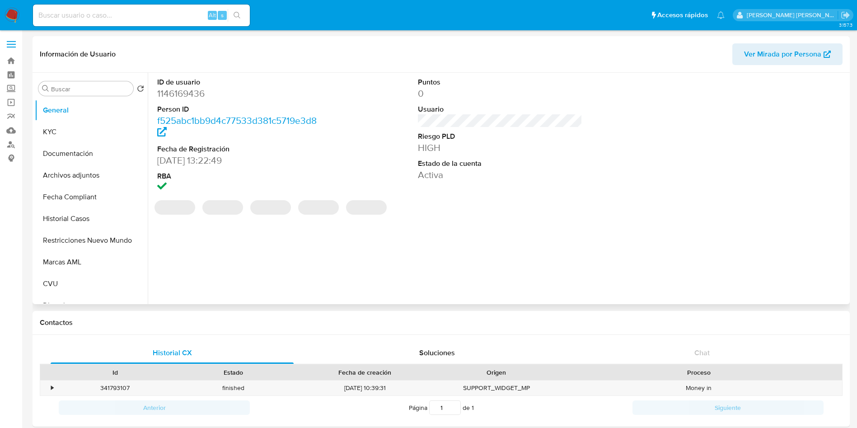
select select "10"
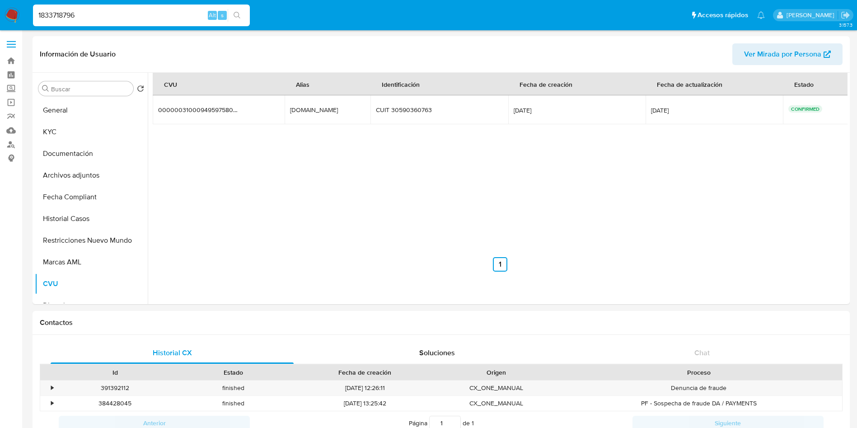
select select "10"
drag, startPoint x: 133, startPoint y: 14, endPoint x: 0, endPoint y: 13, distance: 132.8
click at [0, 13] on nav "Pausado Ver notificaciones 1833718796 Alt s Accesos rápidos Presiona las siguie…" at bounding box center [428, 15] width 857 height 30
paste input "14616943"
type input "1146169436"
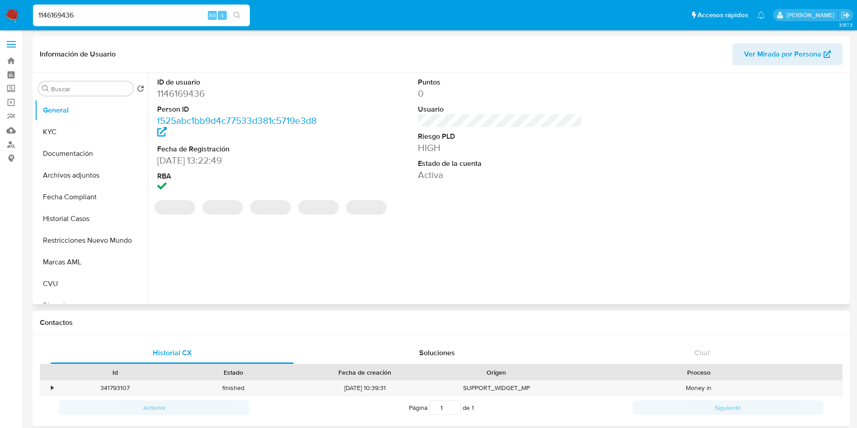
select select "10"
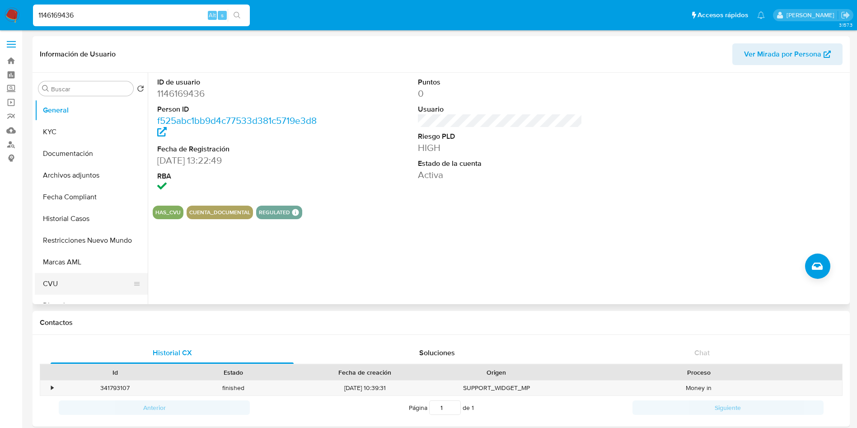
click at [58, 286] on button "CVU" at bounding box center [88, 284] width 106 height 22
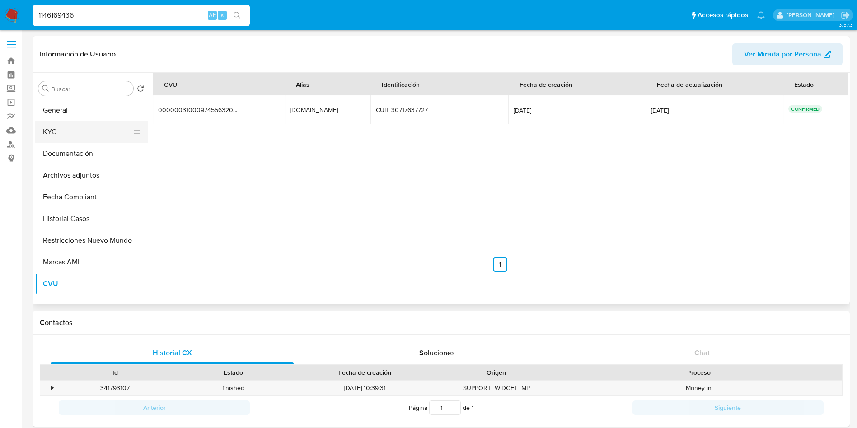
click at [74, 130] on button "KYC" at bounding box center [88, 132] width 106 height 22
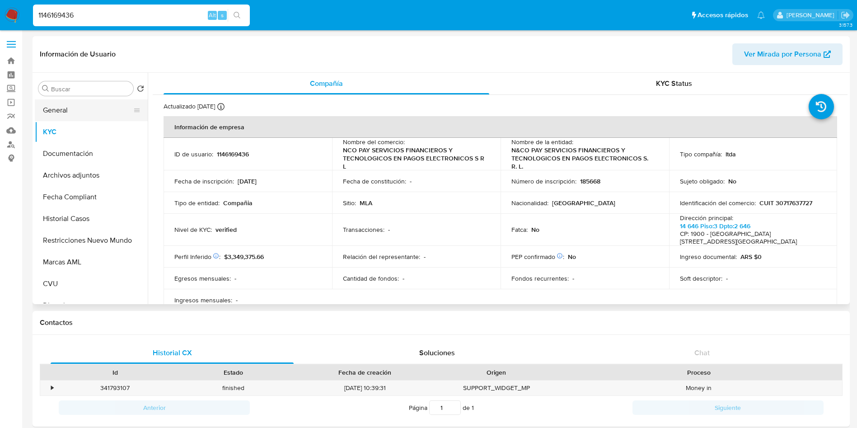
click at [55, 110] on button "General" at bounding box center [88, 110] width 106 height 22
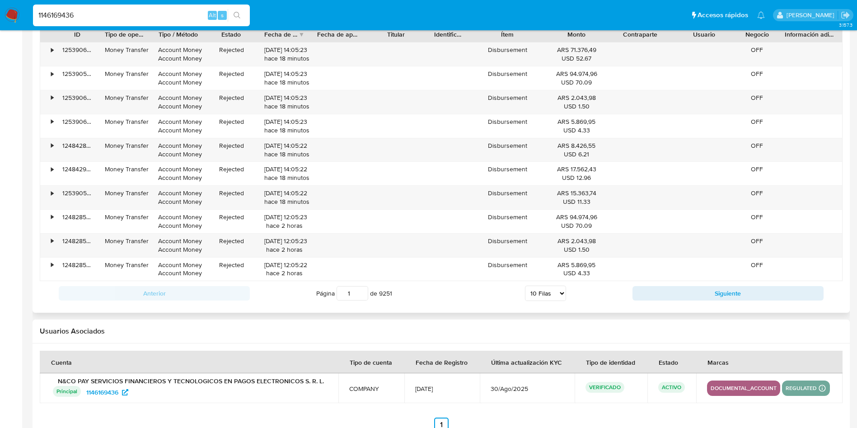
scroll to position [677, 0]
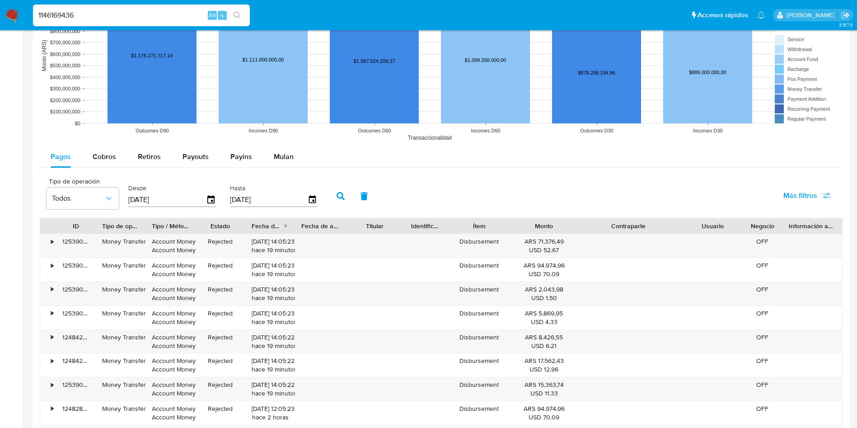
drag, startPoint x: 679, startPoint y: 228, endPoint x: 724, endPoint y: 224, distance: 45.3
click at [724, 224] on div "ID Tipo de operación Tipo / Método Estado Fecha de creación Fecha de aprobación…" at bounding box center [441, 225] width 802 height 15
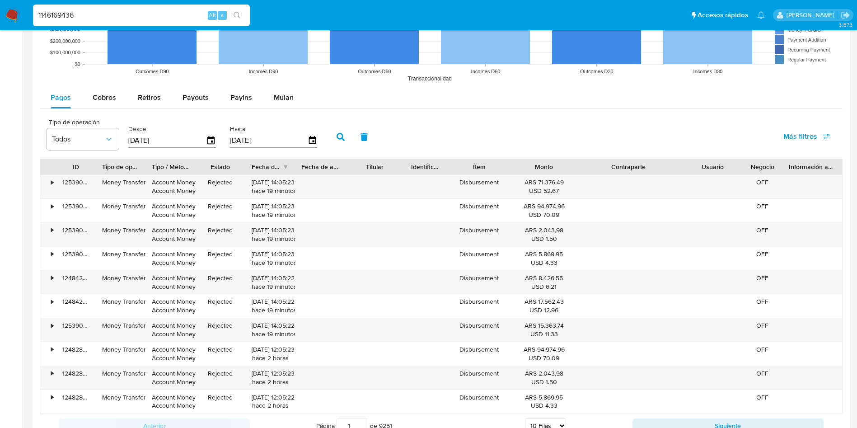
scroll to position [813, 0]
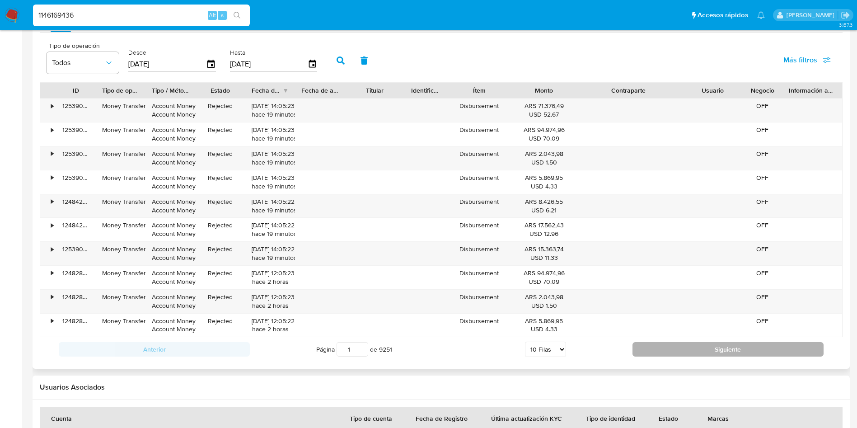
click at [708, 345] on button "Siguiente" at bounding box center [727, 349] width 191 height 14
type input "2"
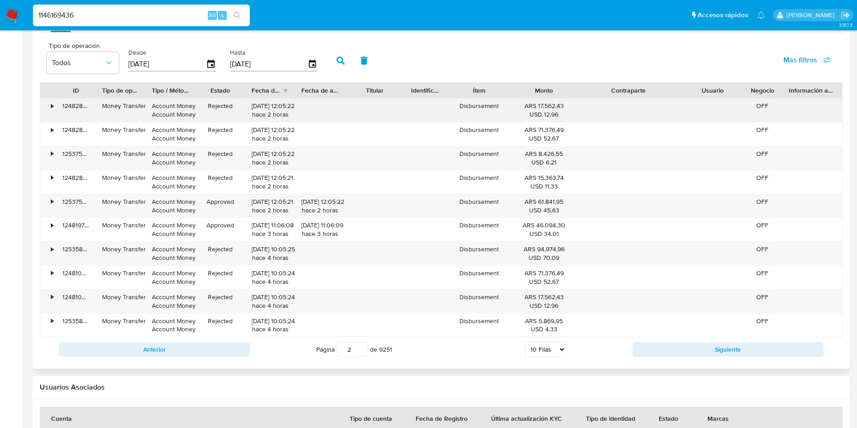
scroll to position [745, 0]
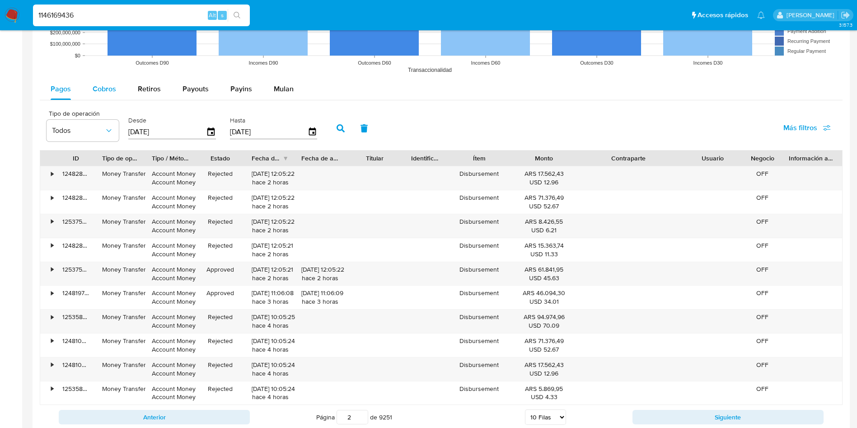
click at [117, 90] on button "Cobros" at bounding box center [104, 89] width 45 height 22
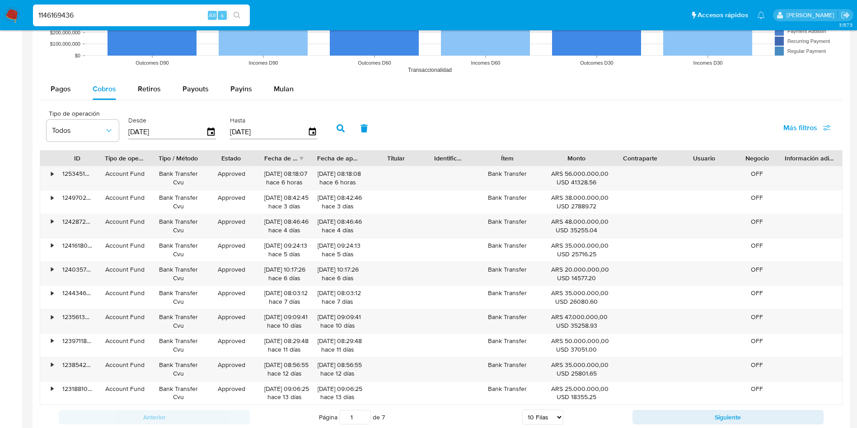
scroll to position [677, 0]
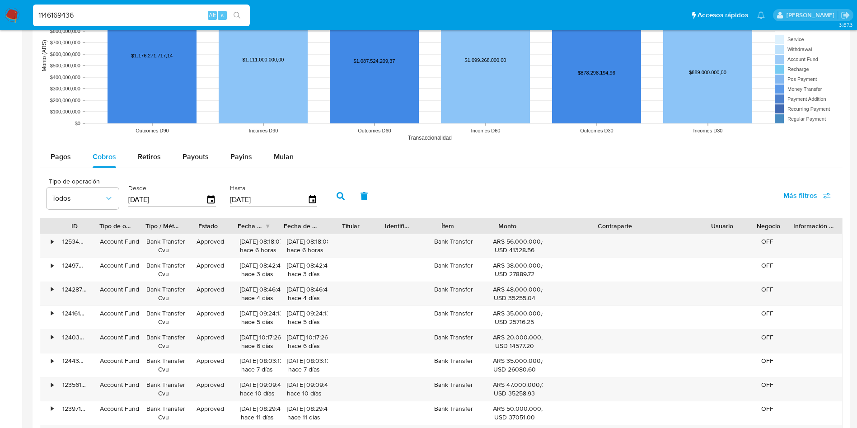
drag, startPoint x: 669, startPoint y: 224, endPoint x: 772, endPoint y: 226, distance: 103.0
click at [772, 226] on div "ID Tipo de operación Tipo / Método Estado Fecha de creación Fecha de aprobación…" at bounding box center [441, 225] width 802 height 15
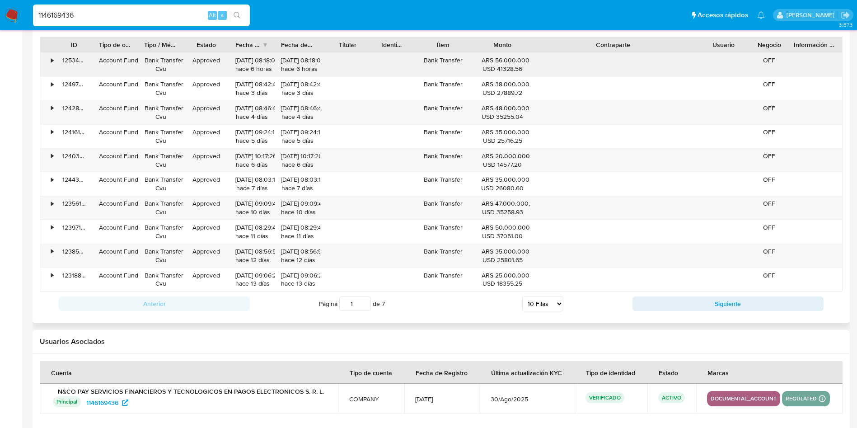
scroll to position [881, 0]
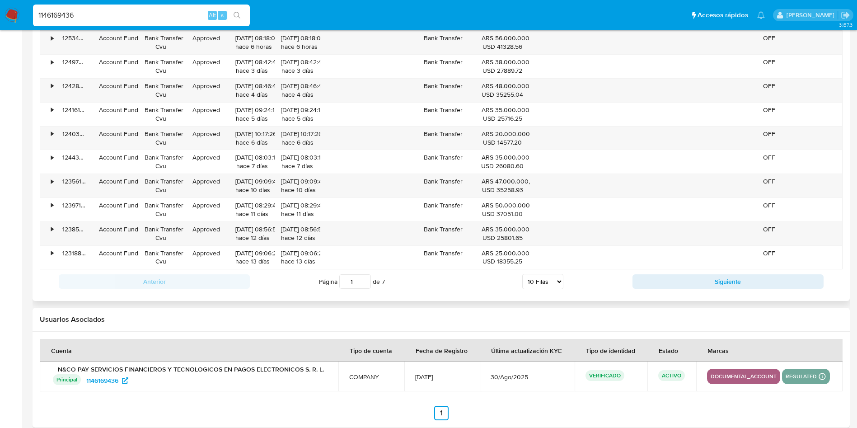
click at [547, 285] on select "5 Filas 10 Filas 20 Filas 25 Filas 50 Filas 100 Filas" at bounding box center [542, 281] width 41 height 15
select select "50"
click at [522, 274] on select "5 Filas 10 Filas 20 Filas 25 Filas 50 Filas 100 Filas" at bounding box center [542, 281] width 41 height 15
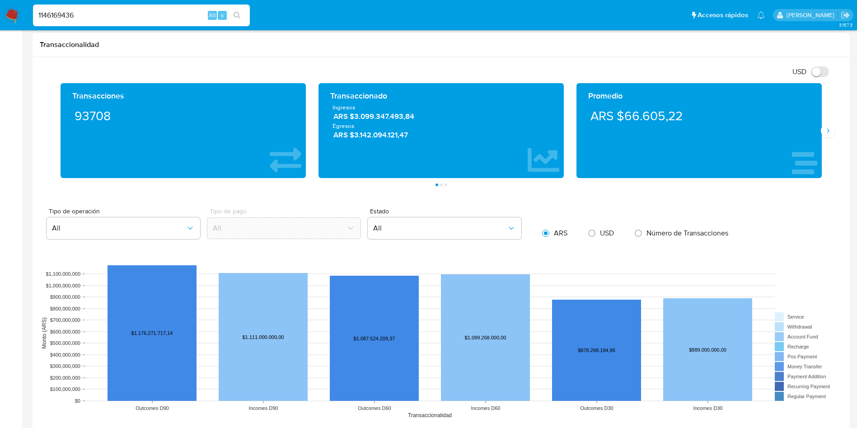
scroll to position [339, 0]
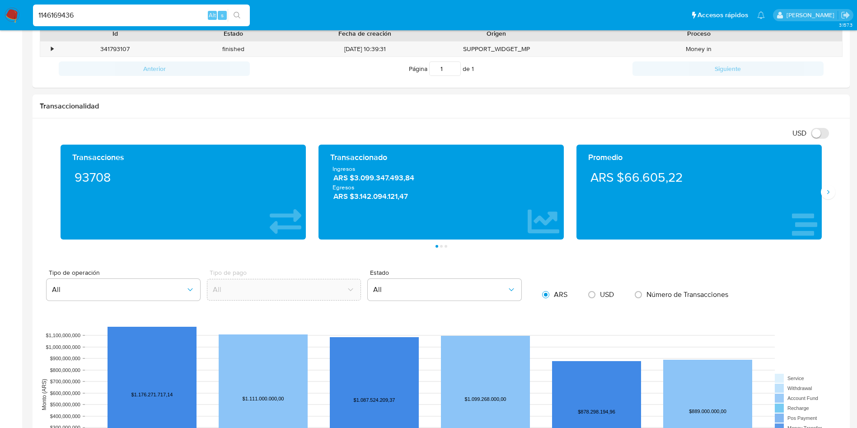
drag, startPoint x: 120, startPoint y: 13, endPoint x: 0, endPoint y: 21, distance: 119.9
click at [0, 21] on nav "Pausado Ver notificaciones 1146169436 Alt s Accesos rápidos Presiona las siguie…" at bounding box center [428, 15] width 857 height 30
paste input "386208605"
type input "386208605"
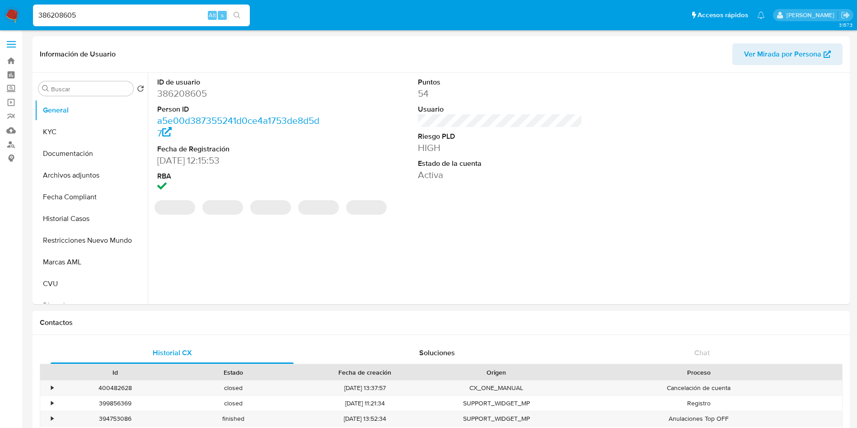
select select "10"
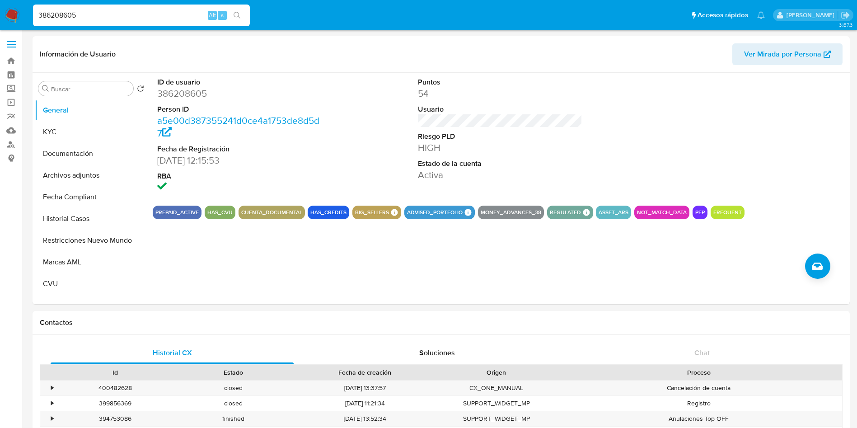
drag, startPoint x: 123, startPoint y: 14, endPoint x: 43, endPoint y: 13, distance: 79.9
paste input "2215541744"
drag, startPoint x: 89, startPoint y: 18, endPoint x: 0, endPoint y: 14, distance: 89.5
click at [0, 14] on nav "Pausado Ver notificaciones 2215541744 Alt s Accesos rápidos Presiona las siguie…" at bounding box center [428, 15] width 857 height 30
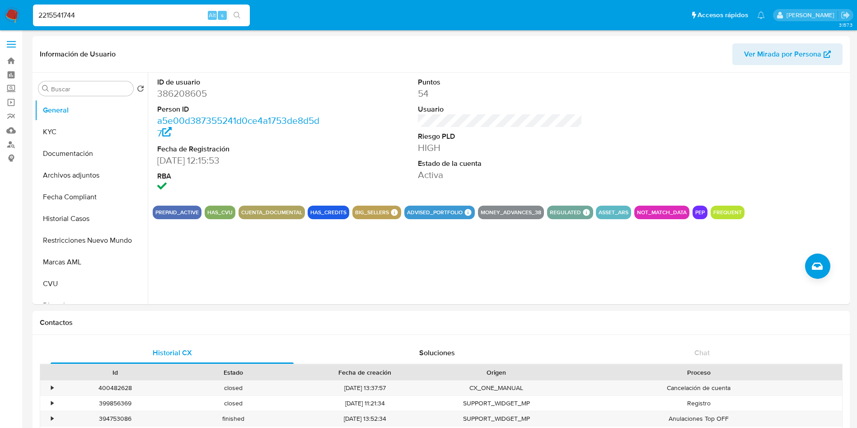
paste input
type input "2215541744"
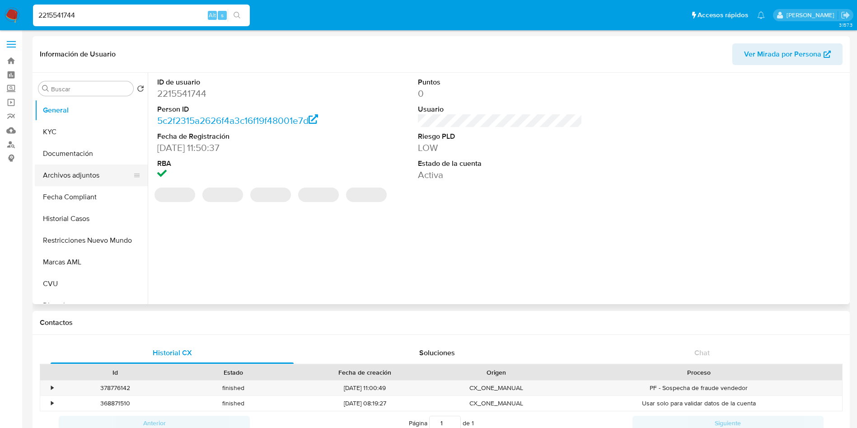
select select "10"
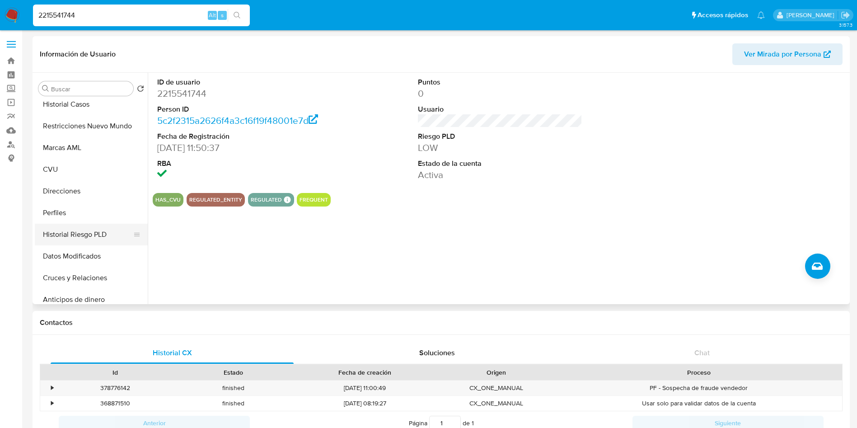
scroll to position [135, 0]
click at [77, 149] on button "CVU" at bounding box center [88, 148] width 106 height 22
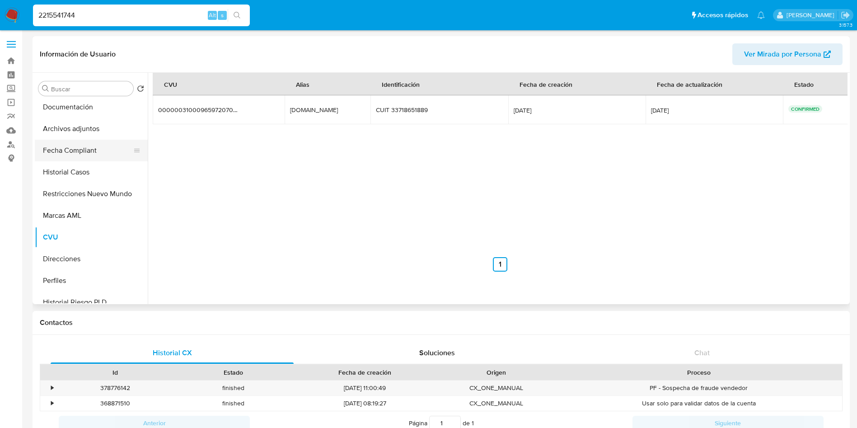
scroll to position [68, 0]
click at [91, 180] on button "Restricciones Nuevo Mundo" at bounding box center [88, 173] width 106 height 22
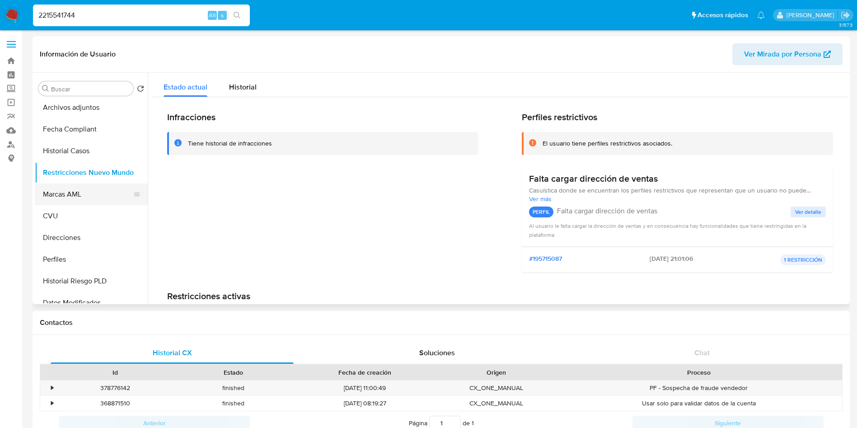
click at [90, 194] on button "Marcas AML" at bounding box center [88, 194] width 106 height 22
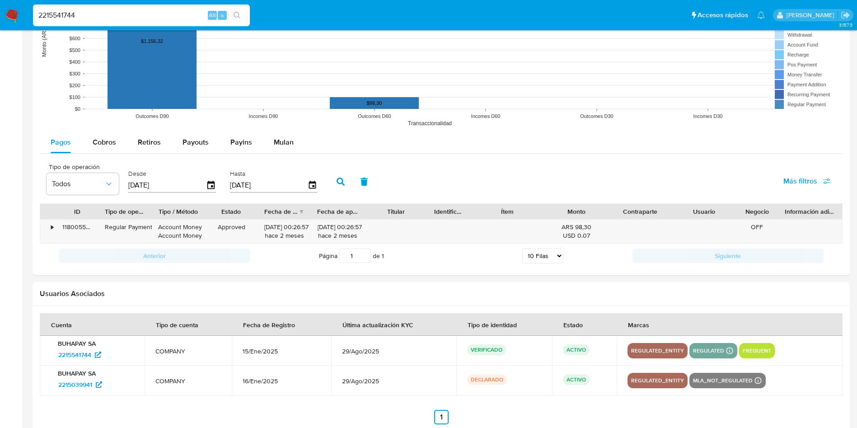
scroll to position [723, 0]
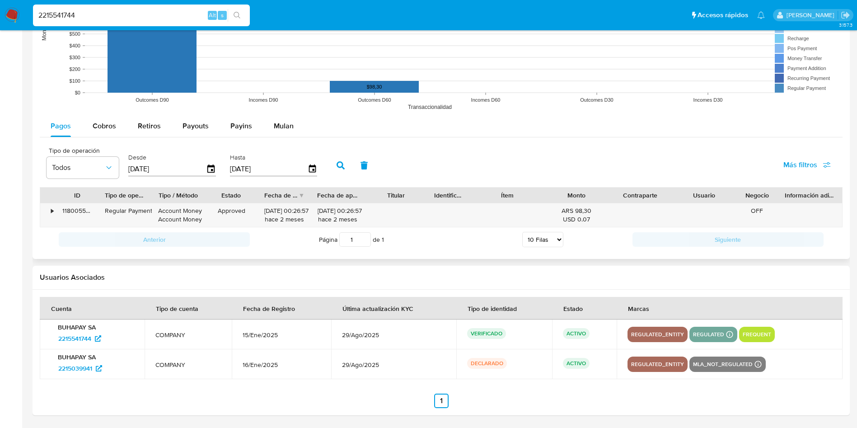
click at [144, 168] on input "[DATE]" at bounding box center [167, 169] width 78 height 14
type input "[DATE]"
click at [338, 168] on icon "button" at bounding box center [340, 165] width 8 height 8
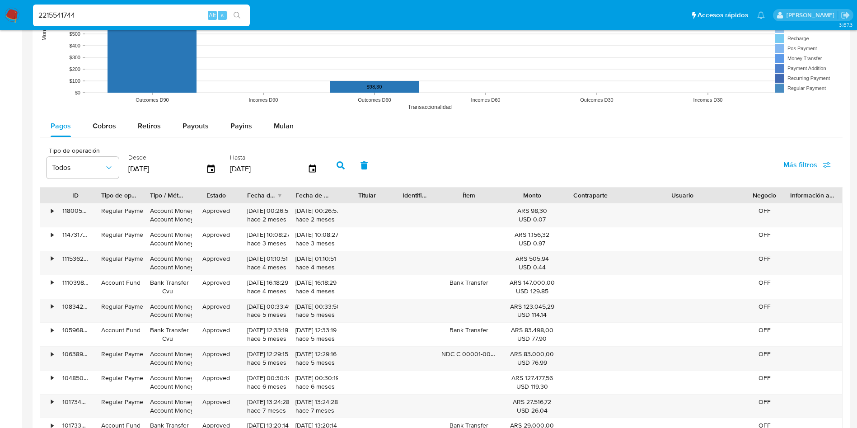
drag, startPoint x: 729, startPoint y: 194, endPoint x: 791, endPoint y: 195, distance: 61.9
click at [791, 195] on div "ID Tipo de operación Tipo / Método Estado Fecha de creación Fecha de aprobación…" at bounding box center [441, 194] width 802 height 15
drag, startPoint x: 108, startPoint y: 11, endPoint x: 0, endPoint y: 11, distance: 108.4
click at [0, 11] on nav "Pausado Ver notificaciones 2215541744 Alt s Accesos rápidos Presiona las siguie…" at bounding box center [428, 15] width 857 height 30
paste input "45869433"
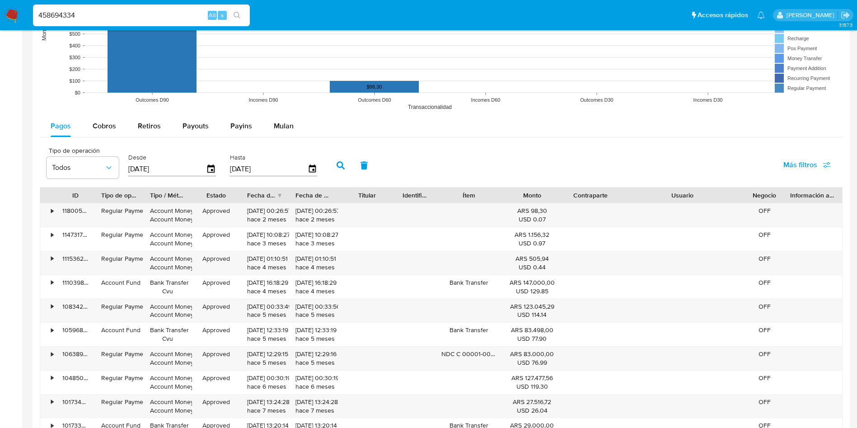
type input "458694334"
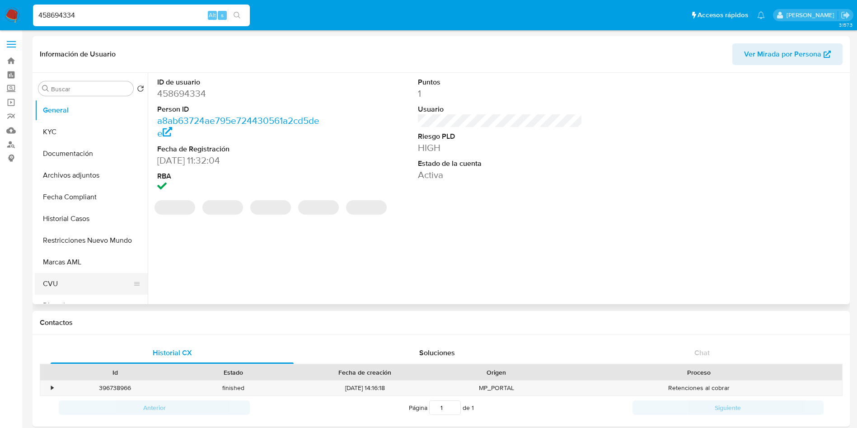
click at [74, 280] on button "CVU" at bounding box center [88, 284] width 106 height 22
select select "10"
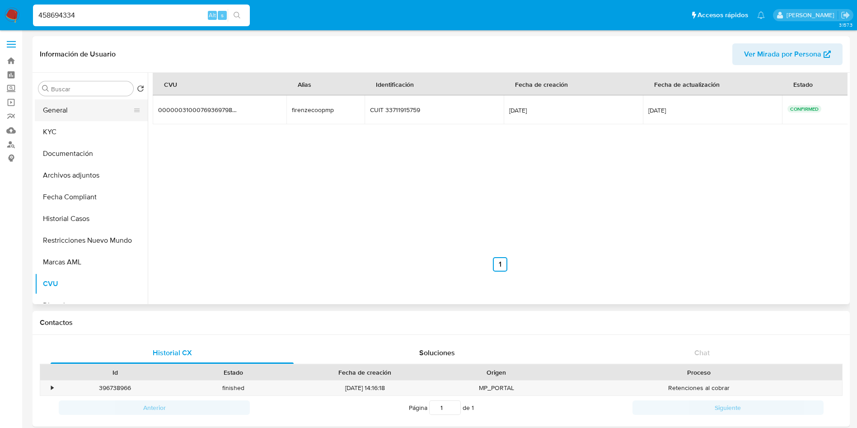
click at [88, 116] on button "General" at bounding box center [88, 110] width 106 height 22
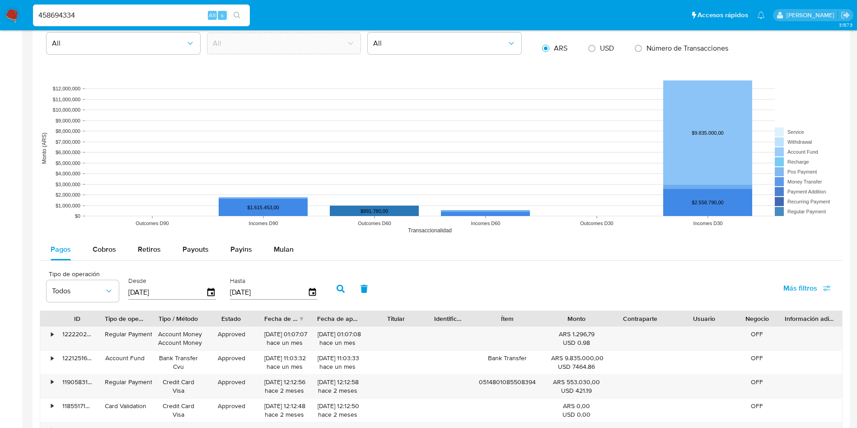
scroll to position [677, 0]
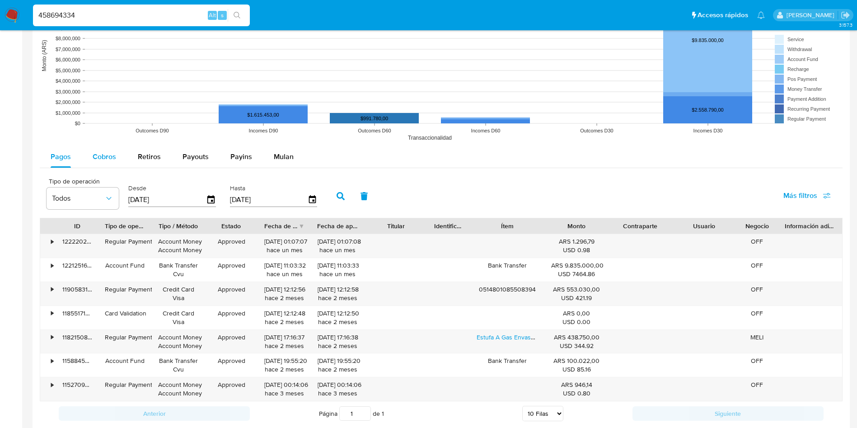
click at [114, 157] on span "Cobros" at bounding box center [104, 156] width 23 height 10
select select "10"
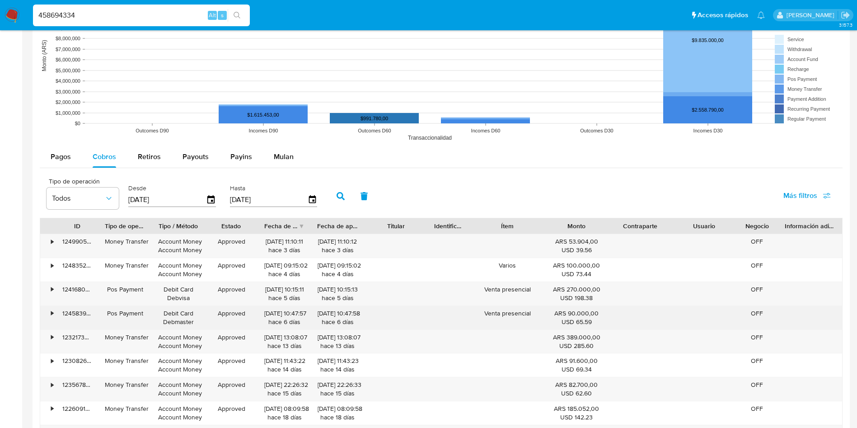
scroll to position [745, 0]
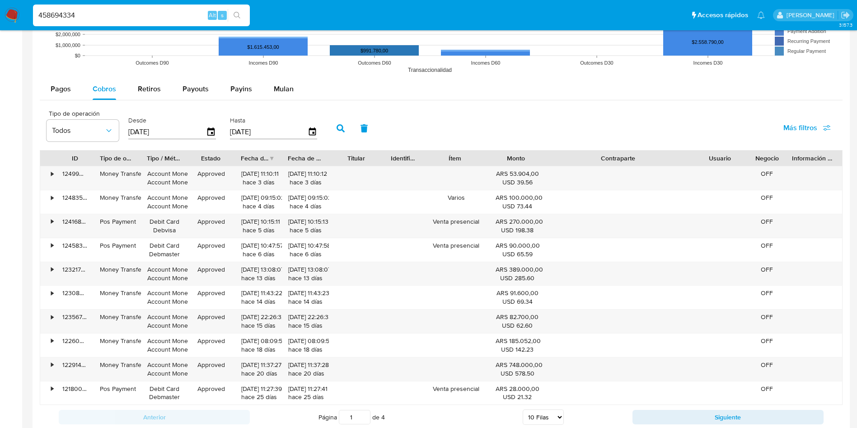
drag, startPoint x: 673, startPoint y: 152, endPoint x: 761, endPoint y: 155, distance: 87.7
click at [761, 155] on div "ID Tipo de operación Tipo / Método Estado Fecha de creación Fecha de aprobación…" at bounding box center [441, 157] width 802 height 15
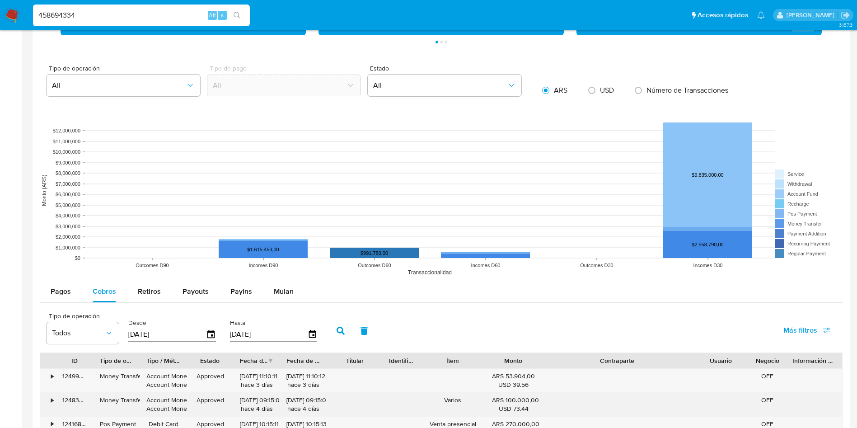
scroll to position [610, 0]
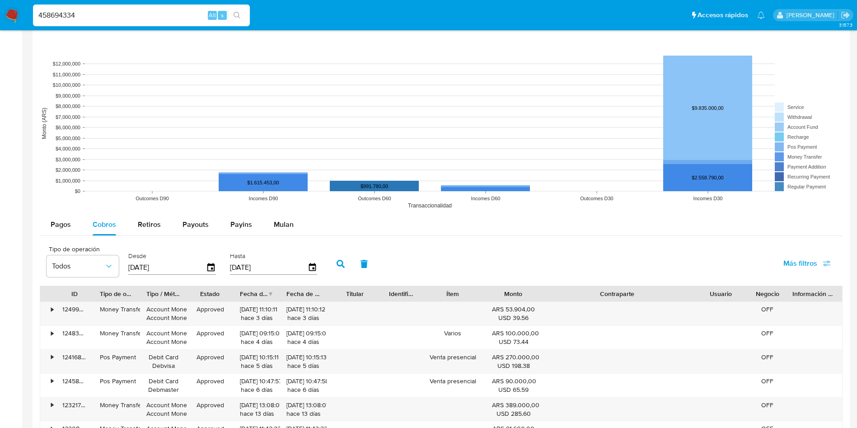
click at [145, 266] on input "[DATE]" at bounding box center [167, 267] width 78 height 14
type input "[DATE]"
click at [340, 266] on icon "button" at bounding box center [340, 264] width 8 height 8
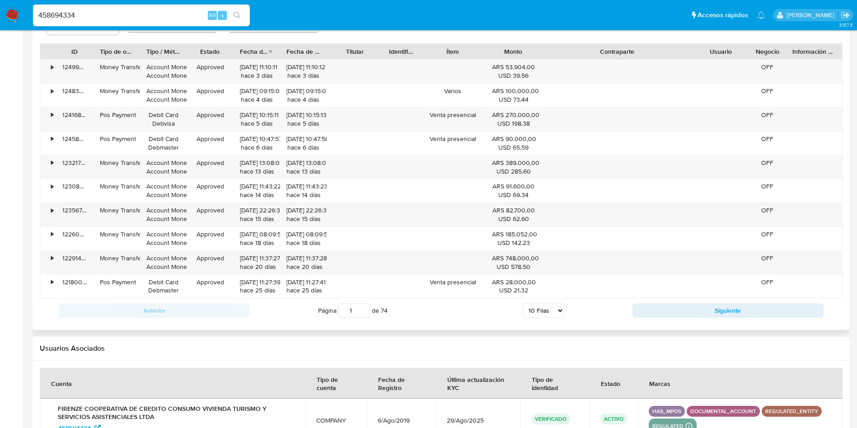
scroll to position [881, 0]
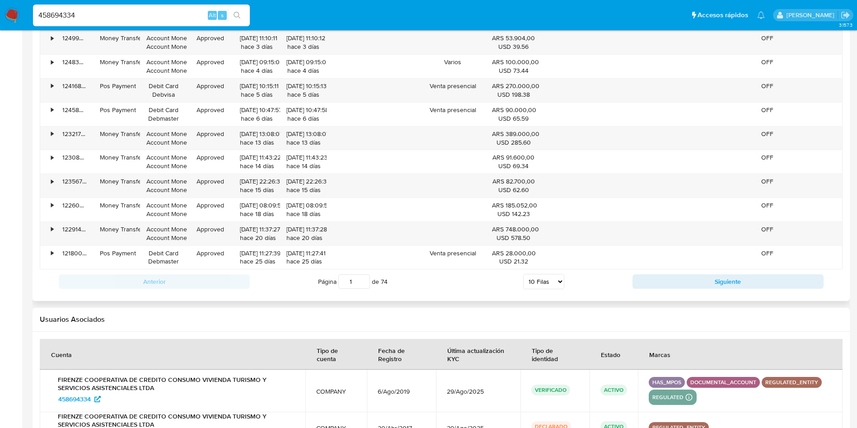
click at [530, 283] on select "5 Filas 10 Filas 20 Filas 25 Filas 50 Filas 100 Filas" at bounding box center [543, 281] width 41 height 15
select select "50"
click at [523, 274] on select "5 Filas 10 Filas 20 Filas 25 Filas 50 Filas 100 Filas" at bounding box center [543, 281] width 41 height 15
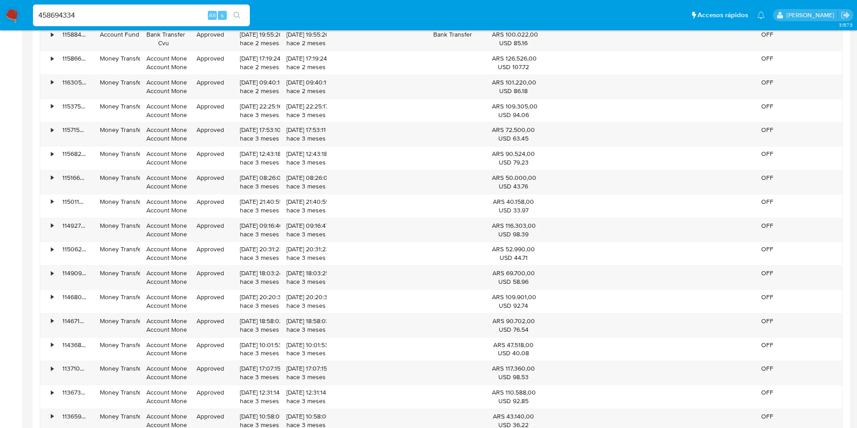
scroll to position [1693, 0]
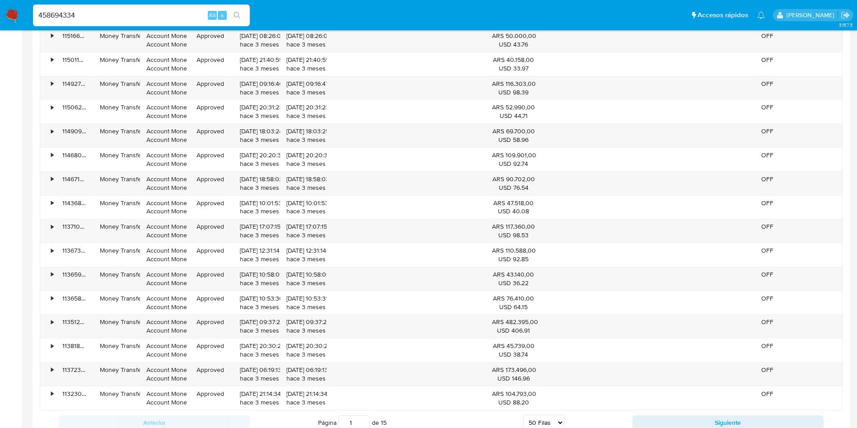
drag, startPoint x: 110, startPoint y: 19, endPoint x: 0, endPoint y: 7, distance: 110.4
click at [0, 7] on nav "Pausado Ver notificaciones 458694334 Alt s Accesos rápidos Presiona las siguien…" at bounding box center [428, 15] width 857 height 30
paste input "30716797097"
drag, startPoint x: 132, startPoint y: 14, endPoint x: 0, endPoint y: 4, distance: 132.3
click at [0, 4] on nav "Pausado Ver notificaciones 30716797097 Alt s Accesos rápidos Presiona las sigui…" at bounding box center [428, 15] width 857 height 30
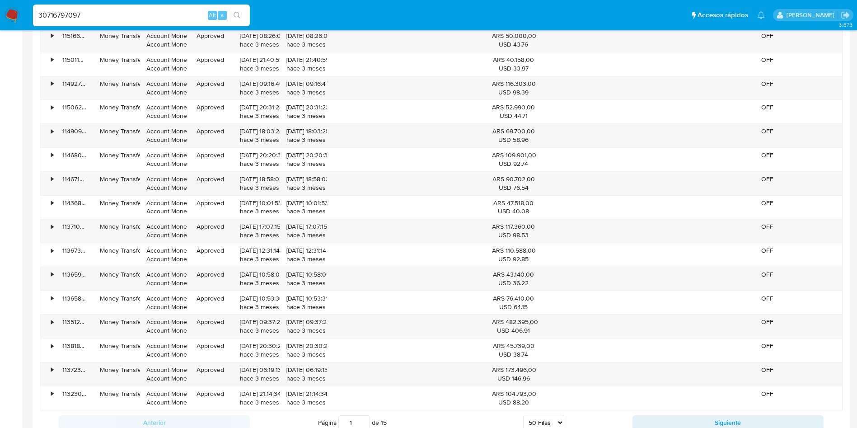
paste input "799084579"
type input "799084579"
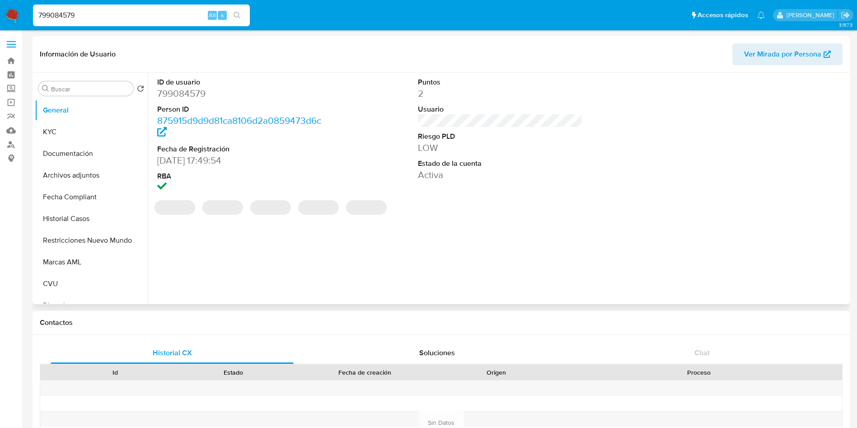
select select "10"
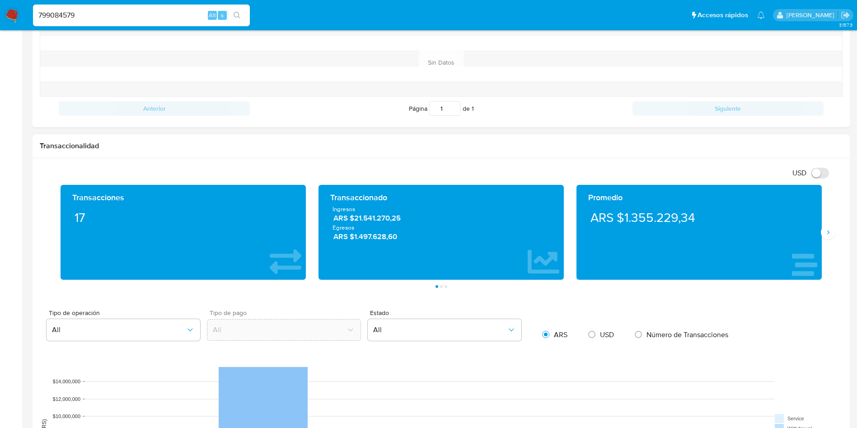
scroll to position [339, 0]
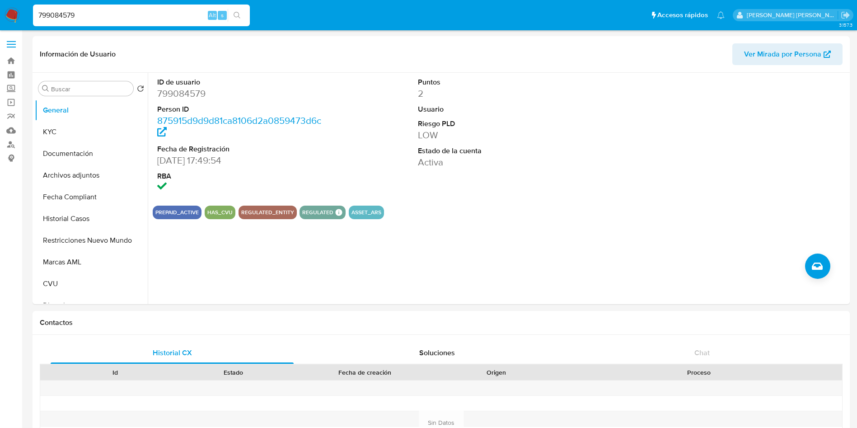
select select "10"
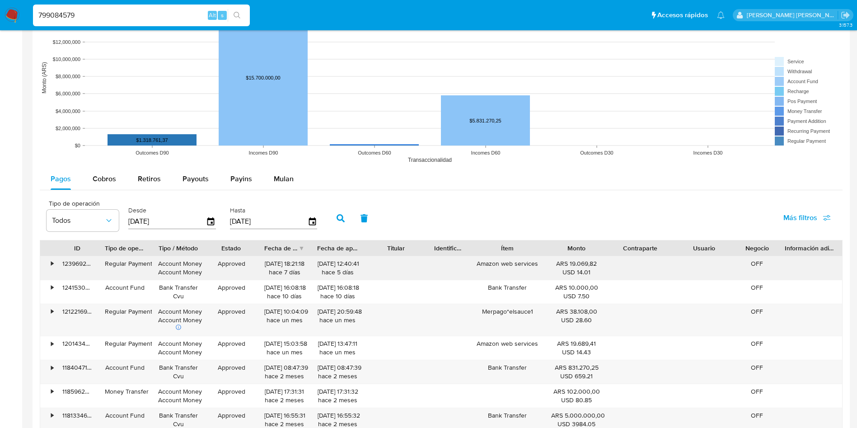
scroll to position [813, 0]
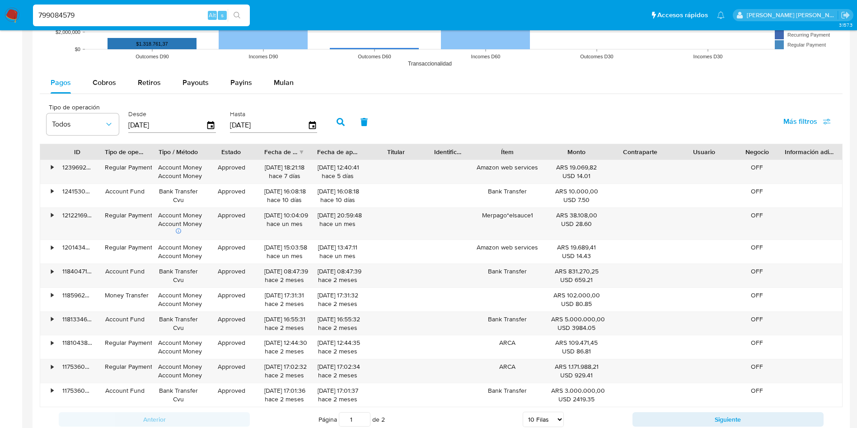
click at [140, 121] on input "[DATE]" at bounding box center [167, 125] width 78 height 14
type input "[DATE]"
click at [345, 125] on button "button" at bounding box center [340, 122] width 23 height 22
click at [103, 86] on span "Cobros" at bounding box center [104, 82] width 23 height 10
select select "10"
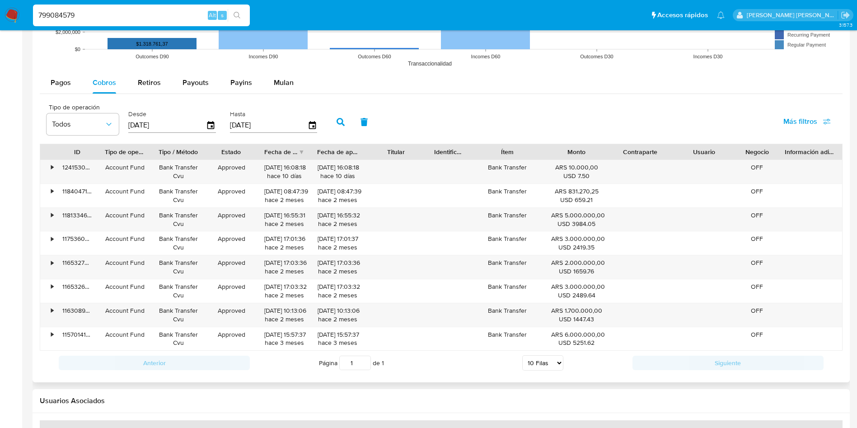
click at [144, 126] on input "[DATE]" at bounding box center [167, 125] width 78 height 14
type input "[DATE]"
click at [336, 128] on button "button" at bounding box center [340, 122] width 23 height 22
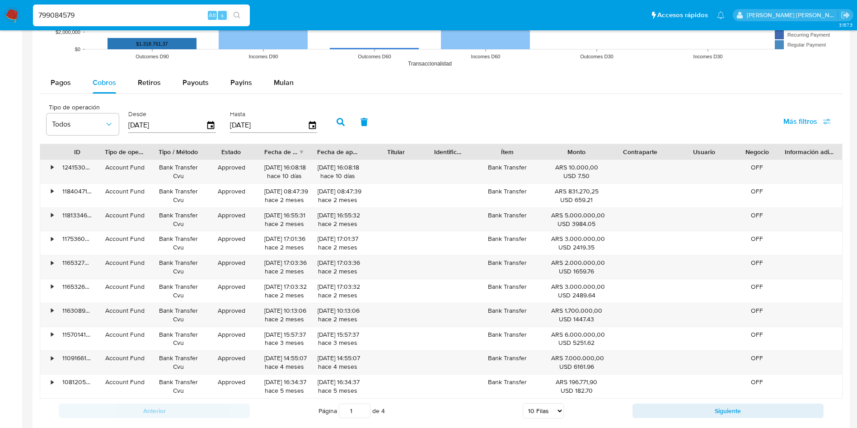
scroll to position [948, 0]
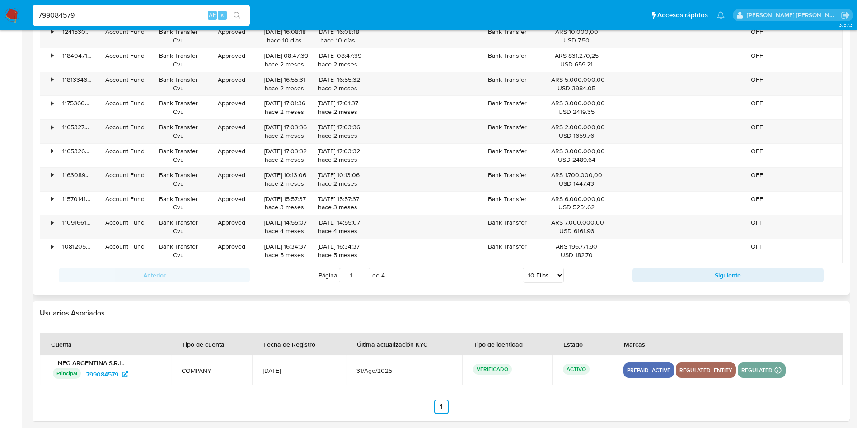
click at [557, 276] on select "5 Filas 10 Filas 20 Filas 25 Filas 50 Filas 100 Filas" at bounding box center [542, 274] width 41 height 15
select select "25"
click at [522, 267] on select "5 Filas 10 Filas 20 Filas 25 Filas 50 Filas 100 Filas" at bounding box center [542, 274] width 41 height 15
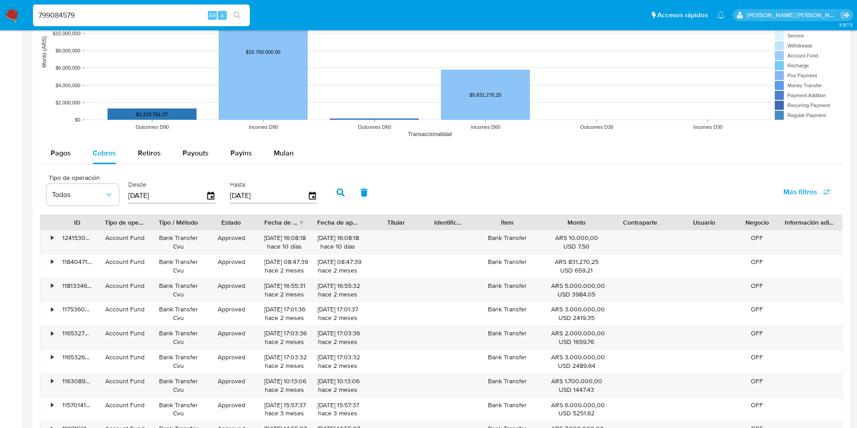
scroll to position [610, 0]
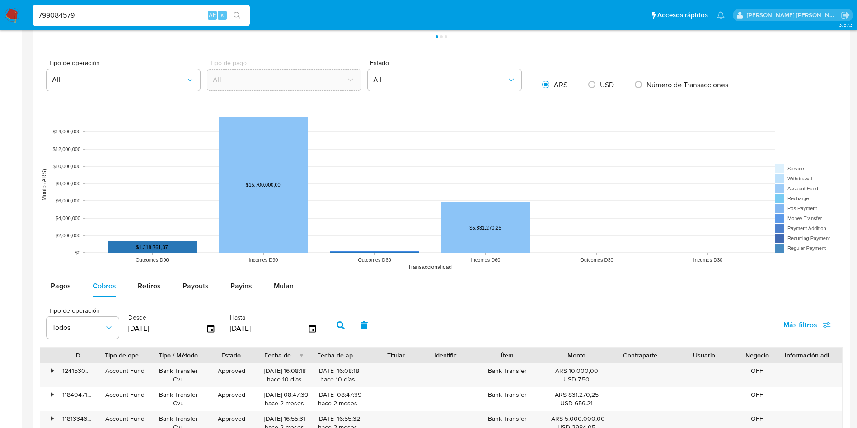
drag, startPoint x: 109, startPoint y: 14, endPoint x: 67, endPoint y: 29, distance: 44.4
click at [0, 17] on nav "Pausado Ver notificaciones 799084579 Alt s Accesos rápidos Presiona las siguien…" at bounding box center [428, 15] width 857 height 30
paste input "1377943368"
type input "1377943368"
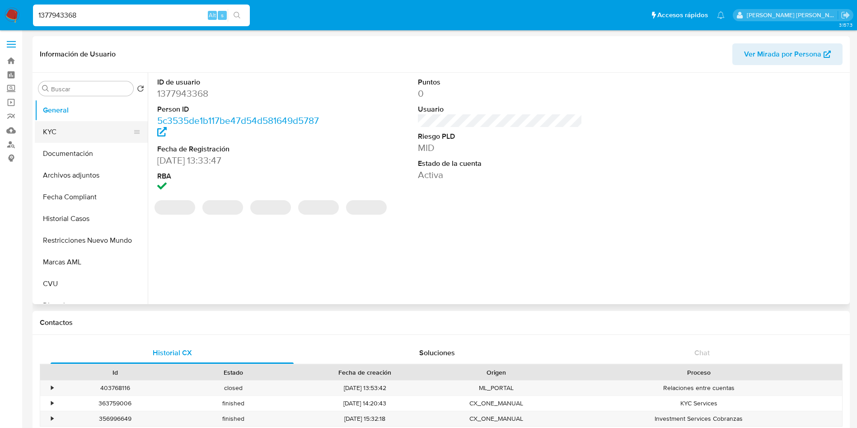
select select "10"
click at [75, 130] on button "KYC" at bounding box center [88, 132] width 106 height 22
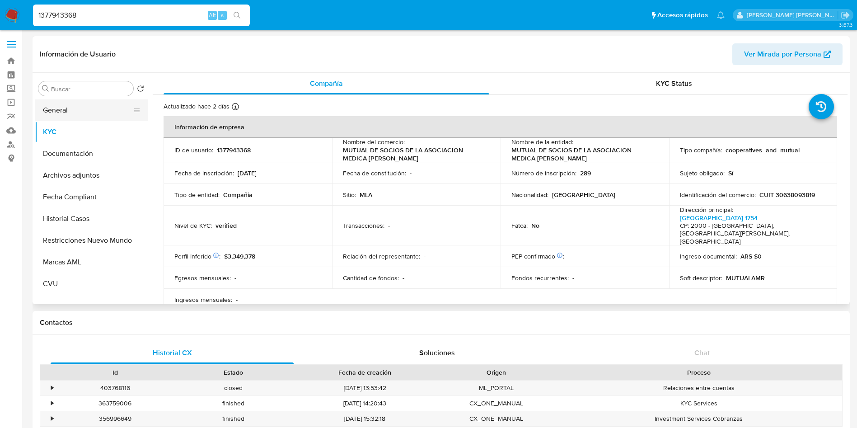
click at [80, 111] on button "General" at bounding box center [88, 110] width 106 height 22
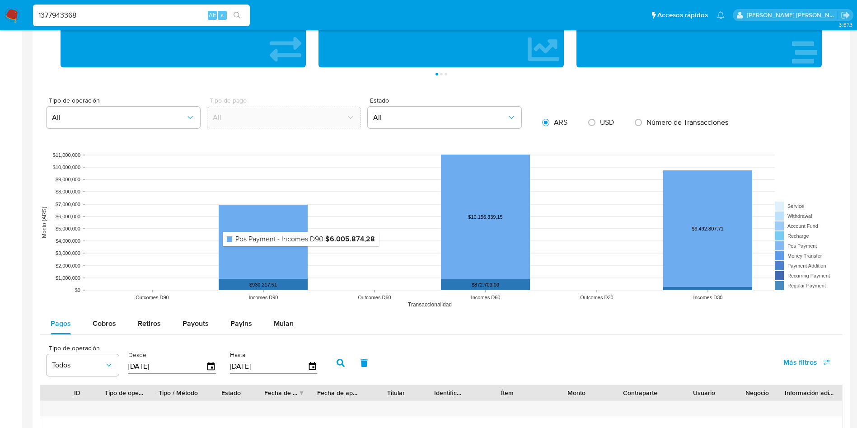
scroll to position [610, 0]
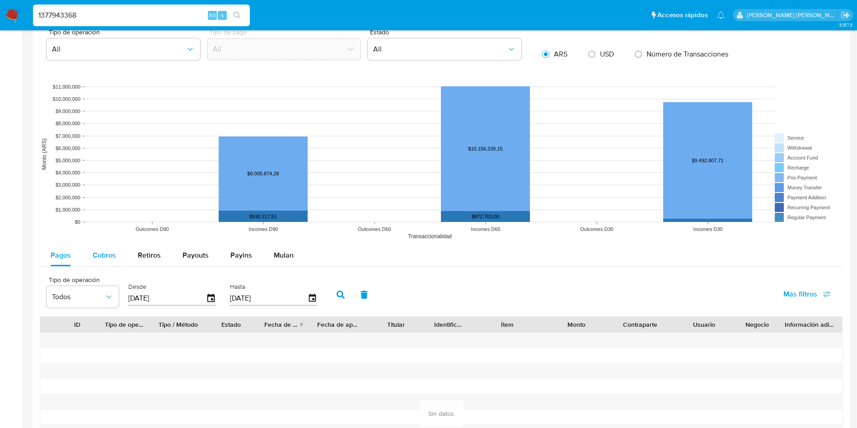
click at [99, 248] on div "Cobros" at bounding box center [104, 255] width 23 height 22
select select "10"
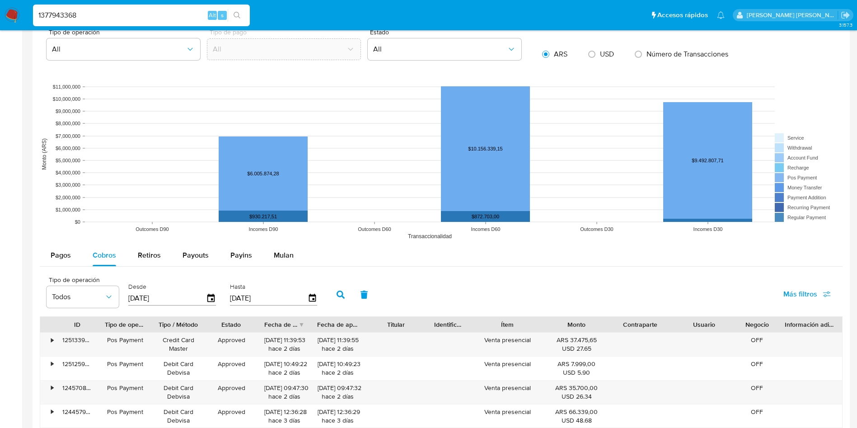
click at [143, 294] on input "[DATE]" at bounding box center [167, 298] width 78 height 14
type input "[DATE]"
click at [336, 292] on button "button" at bounding box center [340, 295] width 23 height 22
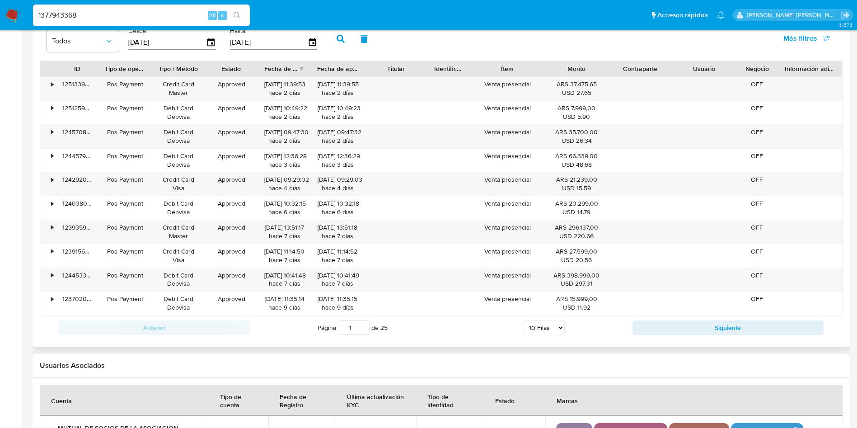
scroll to position [881, 0]
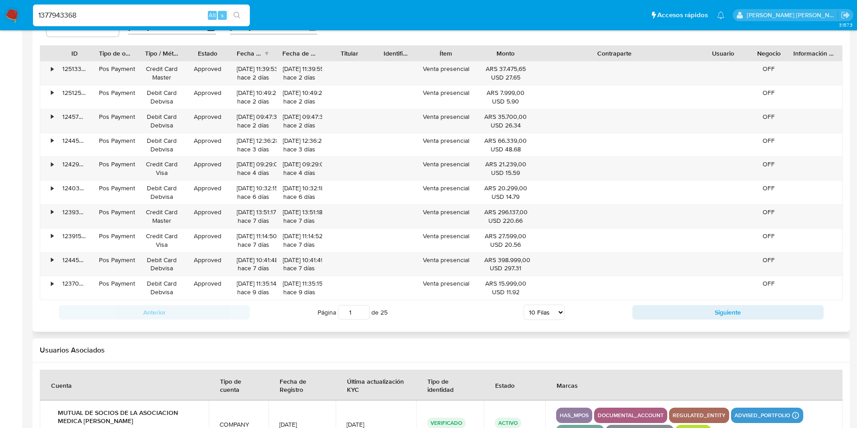
drag, startPoint x: 667, startPoint y: 47, endPoint x: 766, endPoint y: 50, distance: 98.5
click at [766, 50] on div "ID Tipo de operación Tipo / Método Estado Fecha de creación Fecha de aprobación…" at bounding box center [441, 53] width 802 height 15
click at [542, 315] on select "5 Filas 10 Filas 20 Filas 25 Filas 50 Filas 100 Filas" at bounding box center [543, 311] width 41 height 15
select select "25"
click at [523, 304] on select "5 Filas 10 Filas 20 Filas 25 Filas 50 Filas 100 Filas" at bounding box center [543, 311] width 41 height 15
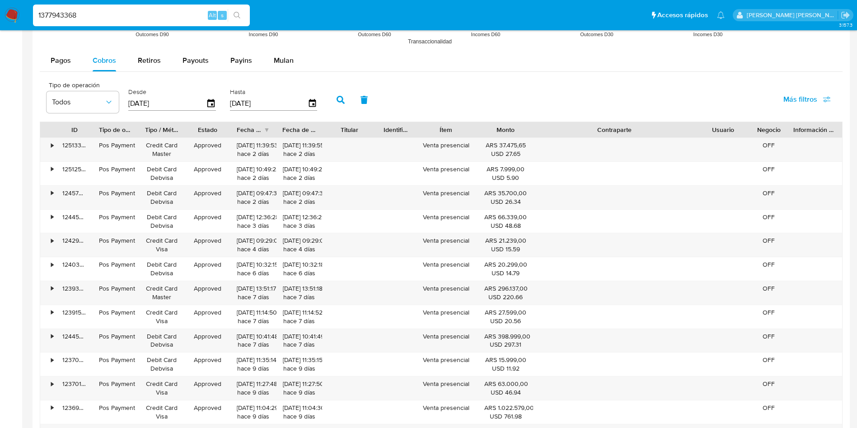
scroll to position [813, 0]
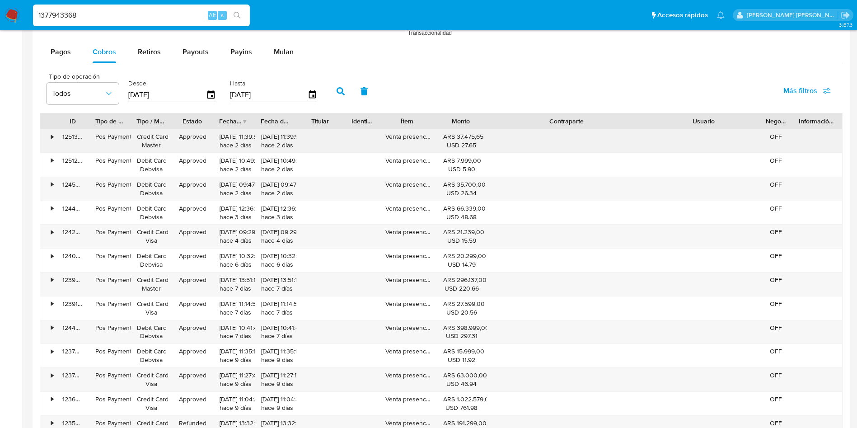
drag, startPoint x: 743, startPoint y: 113, endPoint x: 778, endPoint y: 134, distance: 40.1
click at [802, 116] on div "ID Tipo de operación Tipo / Método Estado Fecha de creación Fecha de aprobación…" at bounding box center [441, 120] width 802 height 15
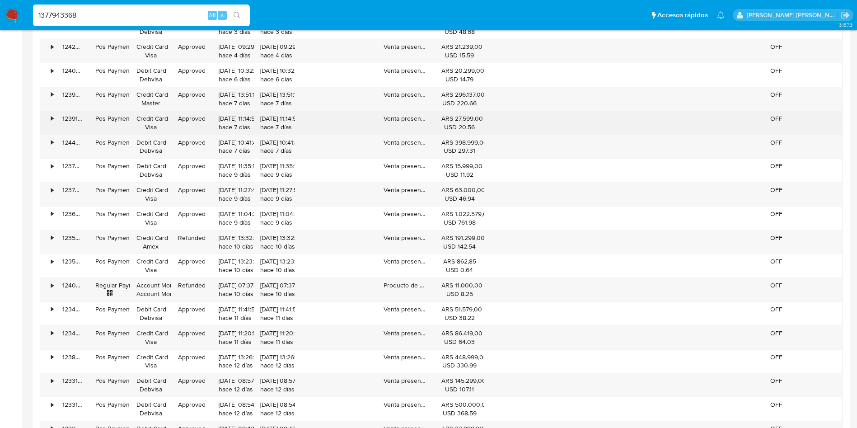
scroll to position [1016, 0]
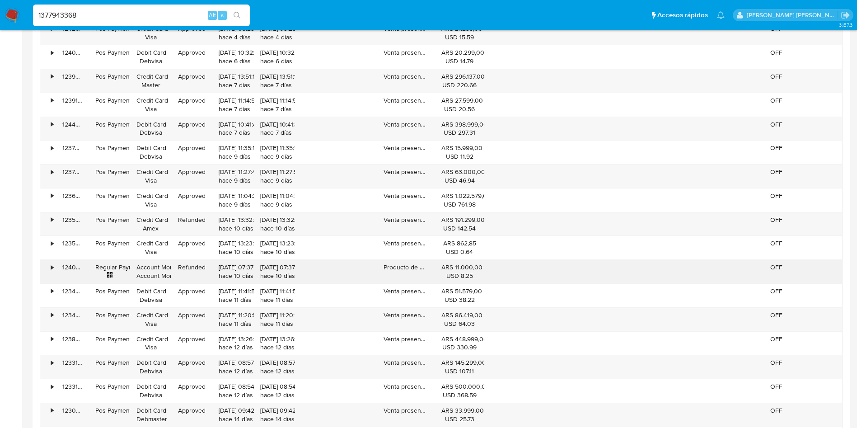
click at [51, 271] on div "•" at bounding box center [52, 267] width 2 height 9
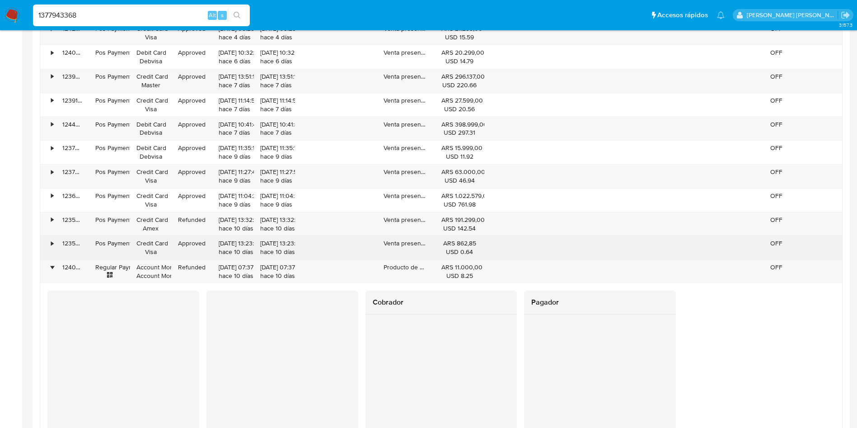
click at [49, 248] on div "•" at bounding box center [48, 247] width 16 height 23
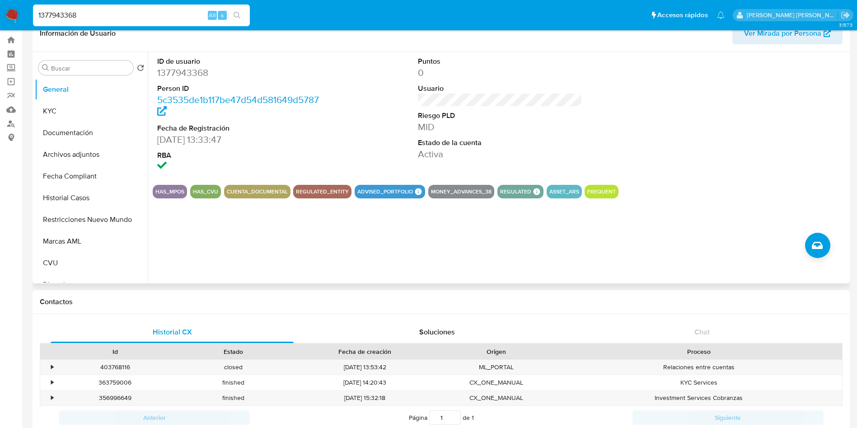
scroll to position [0, 0]
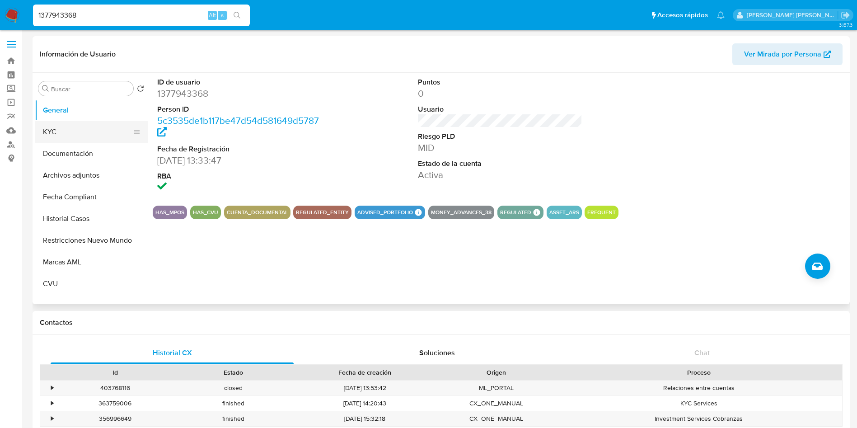
click at [57, 130] on button "KYC" at bounding box center [88, 132] width 106 height 22
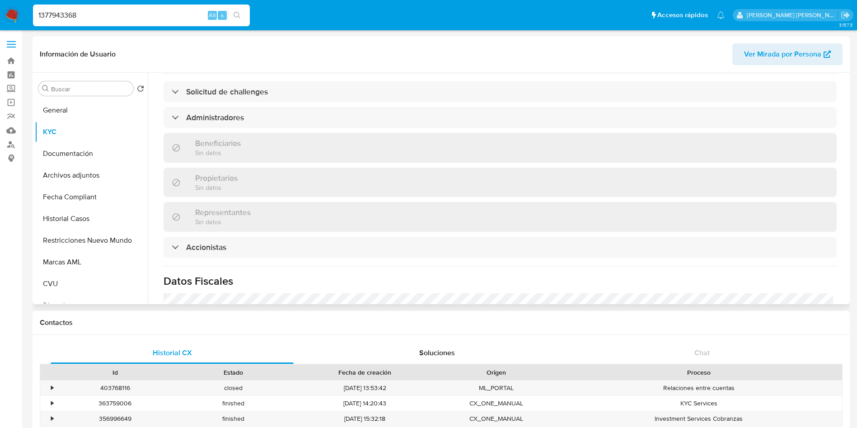
scroll to position [617, 0]
